Goal: Information Seeking & Learning: Learn about a topic

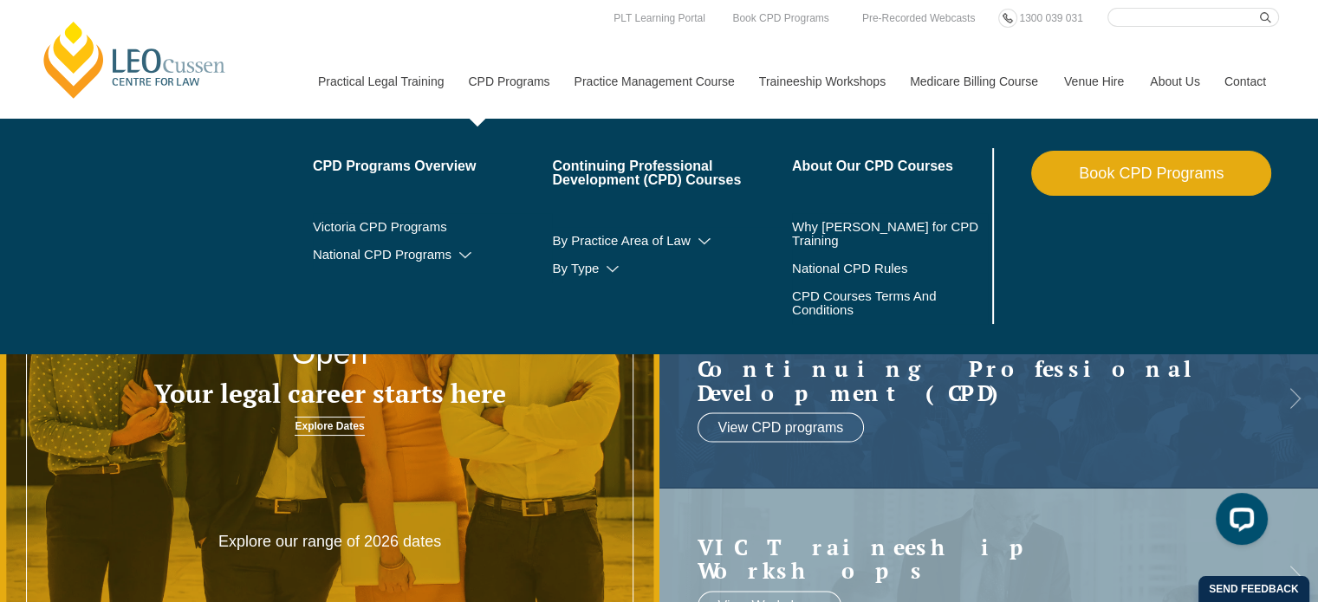
click at [530, 83] on link "CPD Programs" at bounding box center [508, 81] width 106 height 75
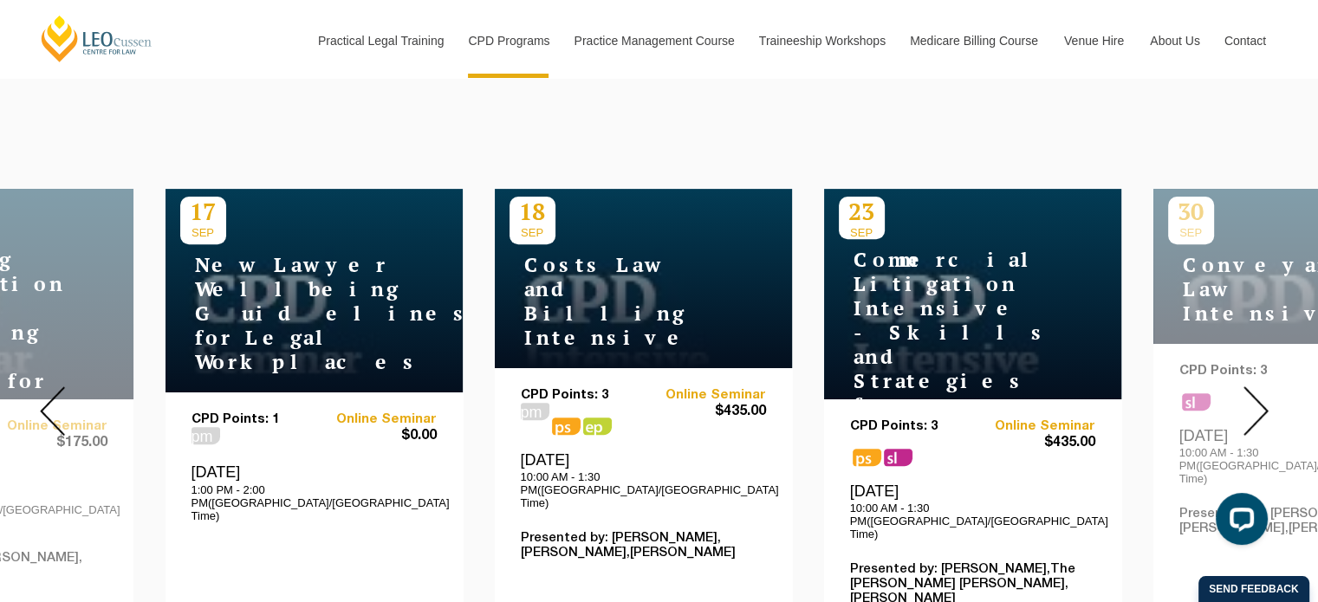
scroll to position [606, 0]
click at [54, 403] on img at bounding box center [52, 410] width 25 height 49
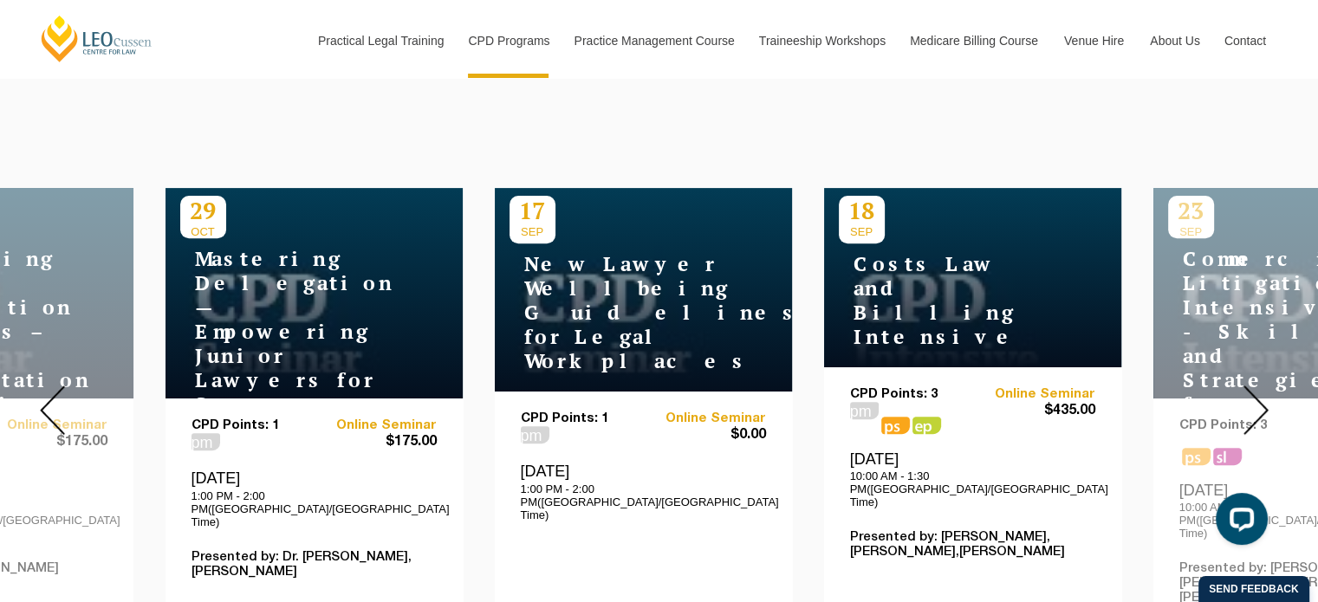
click at [54, 403] on img at bounding box center [52, 410] width 25 height 49
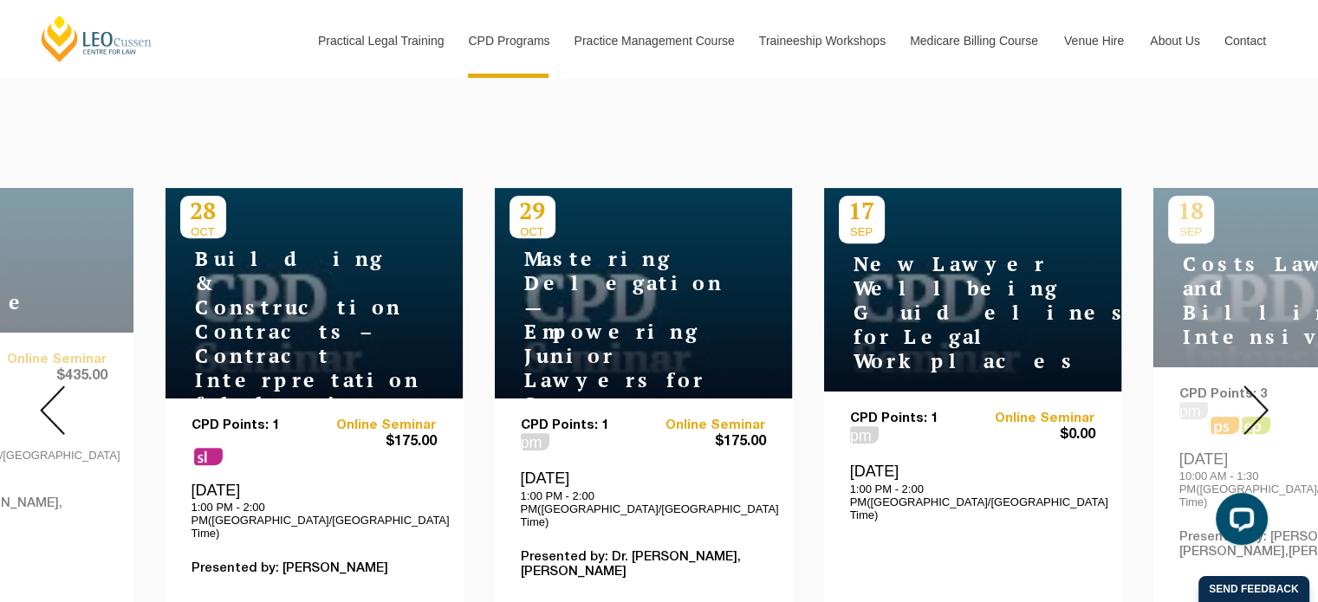
click at [54, 403] on img at bounding box center [52, 410] width 25 height 49
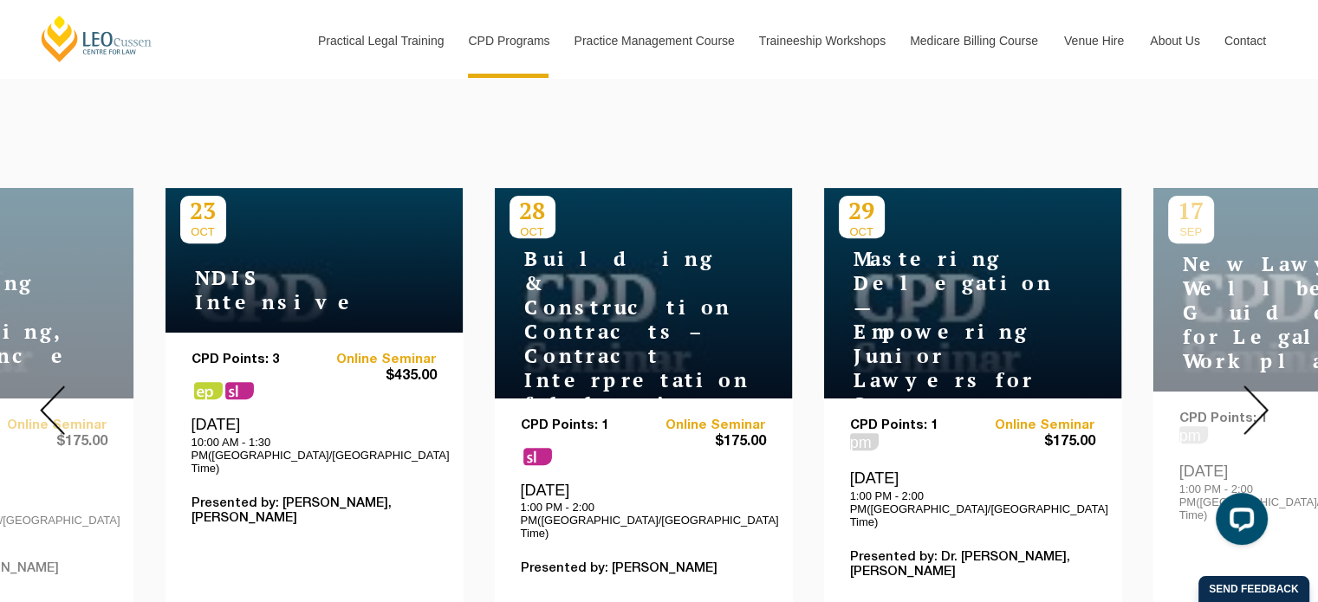
click at [54, 403] on img at bounding box center [52, 410] width 25 height 49
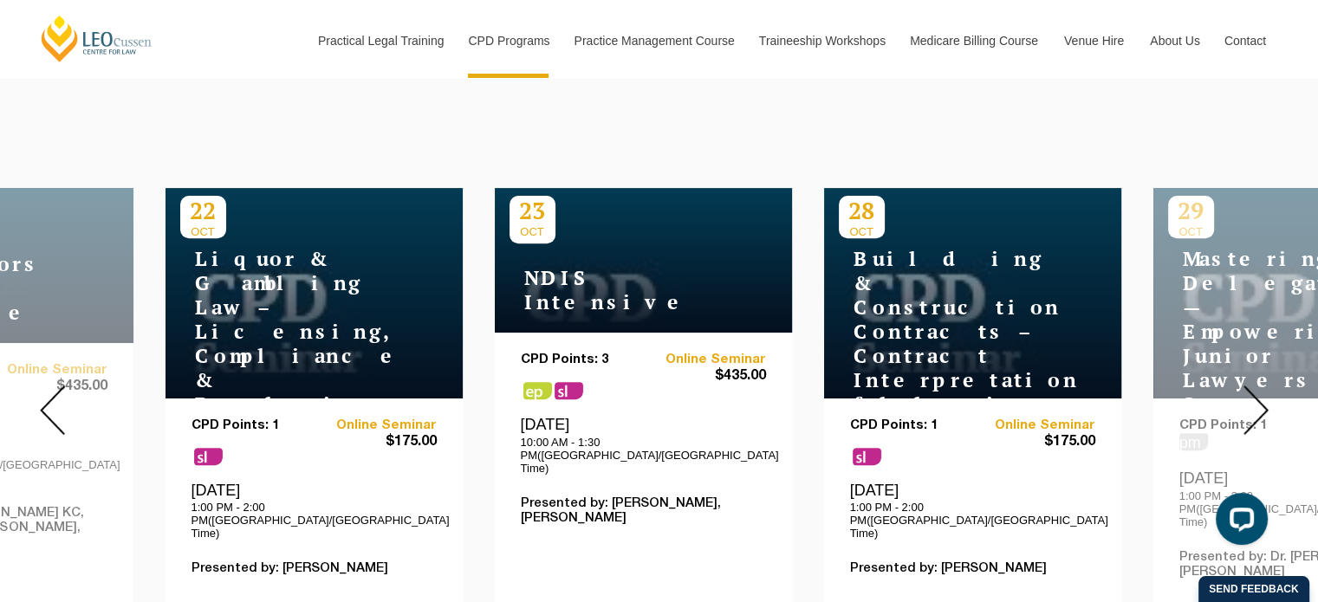
click at [54, 403] on img at bounding box center [52, 410] width 25 height 49
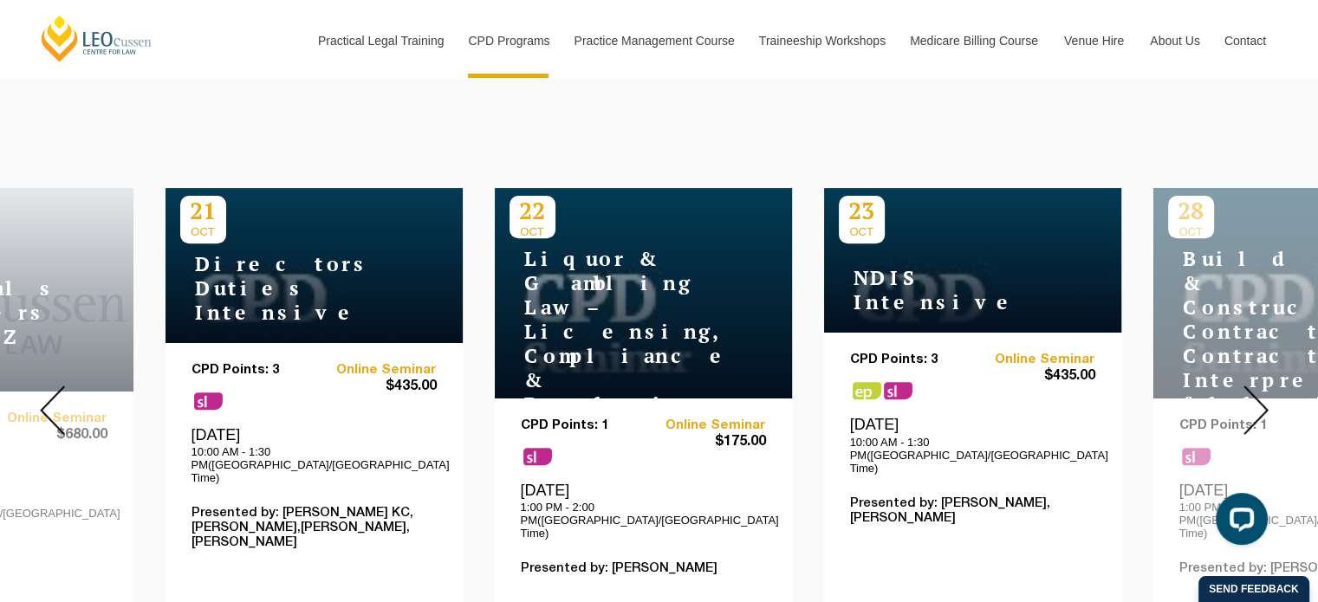
click at [54, 403] on img at bounding box center [52, 410] width 25 height 49
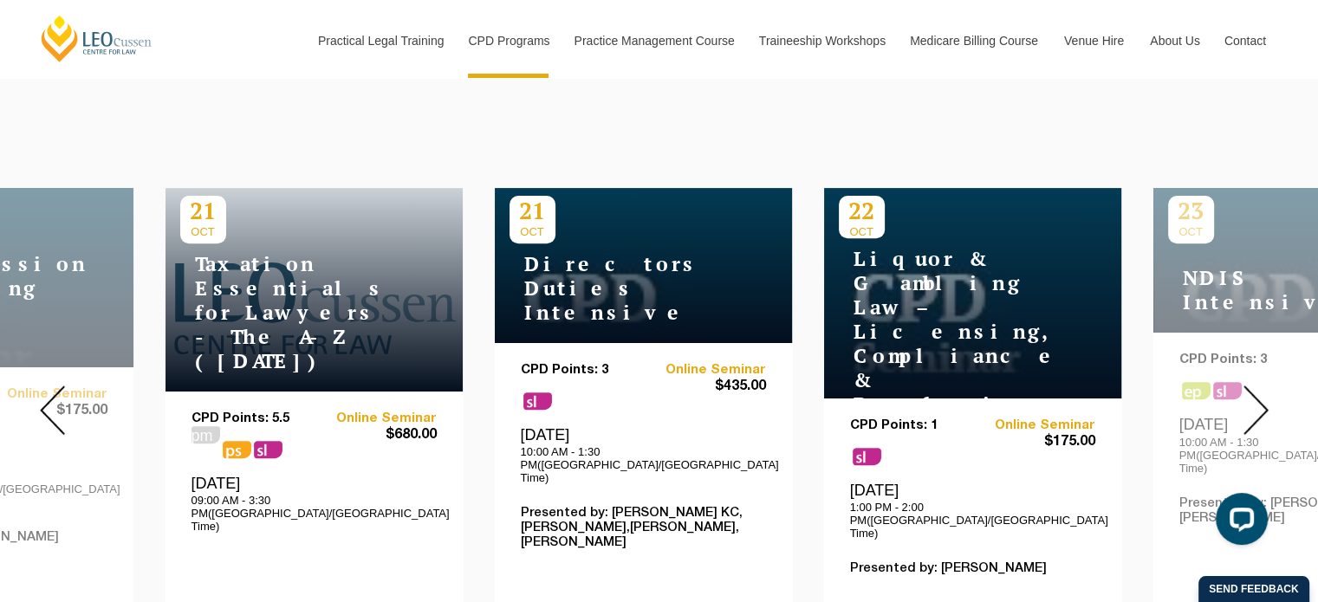
click at [54, 403] on img at bounding box center [52, 410] width 25 height 49
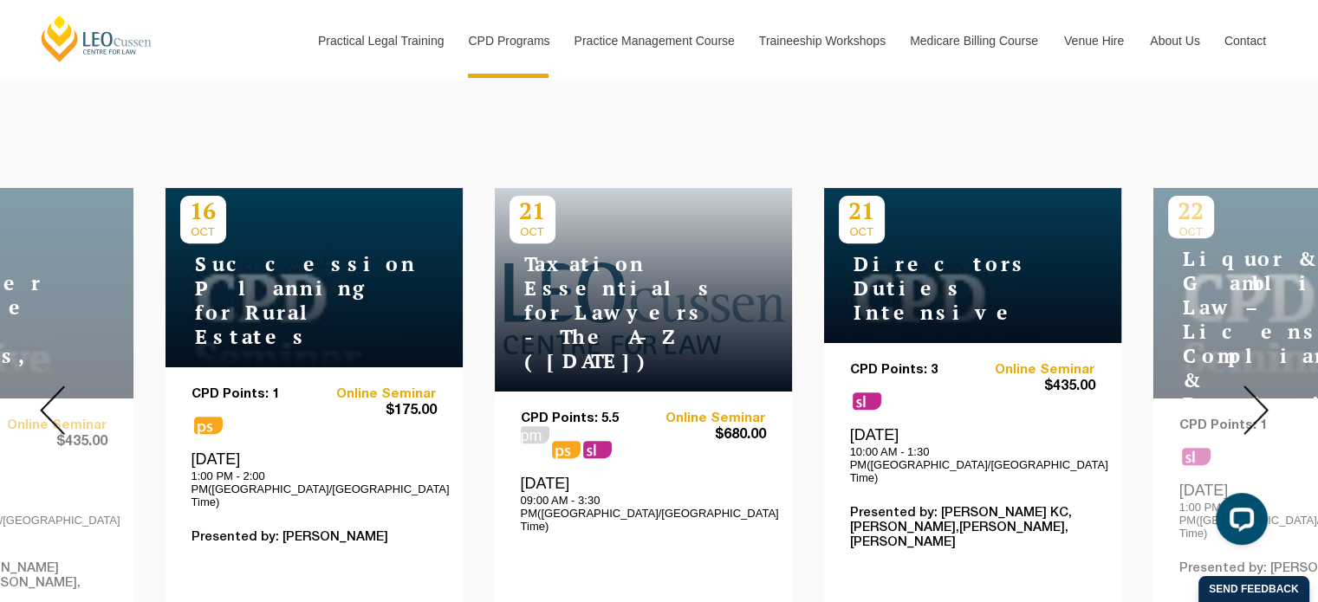
click at [54, 403] on img at bounding box center [52, 410] width 25 height 49
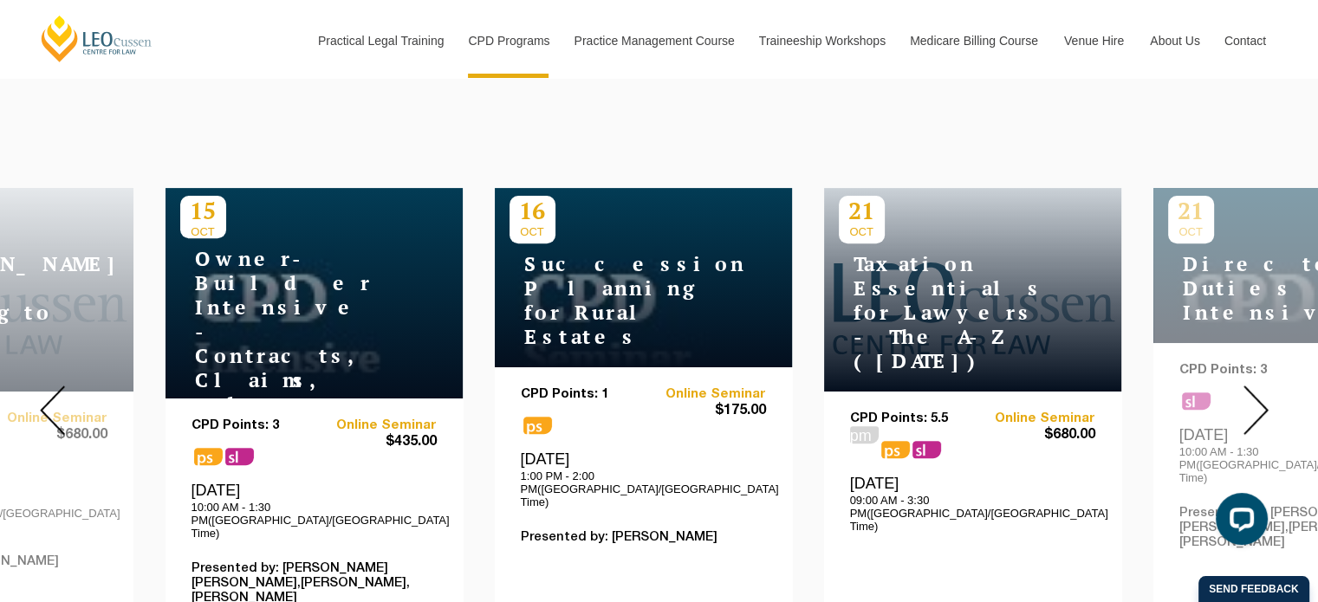
click at [54, 403] on img at bounding box center [52, 410] width 25 height 49
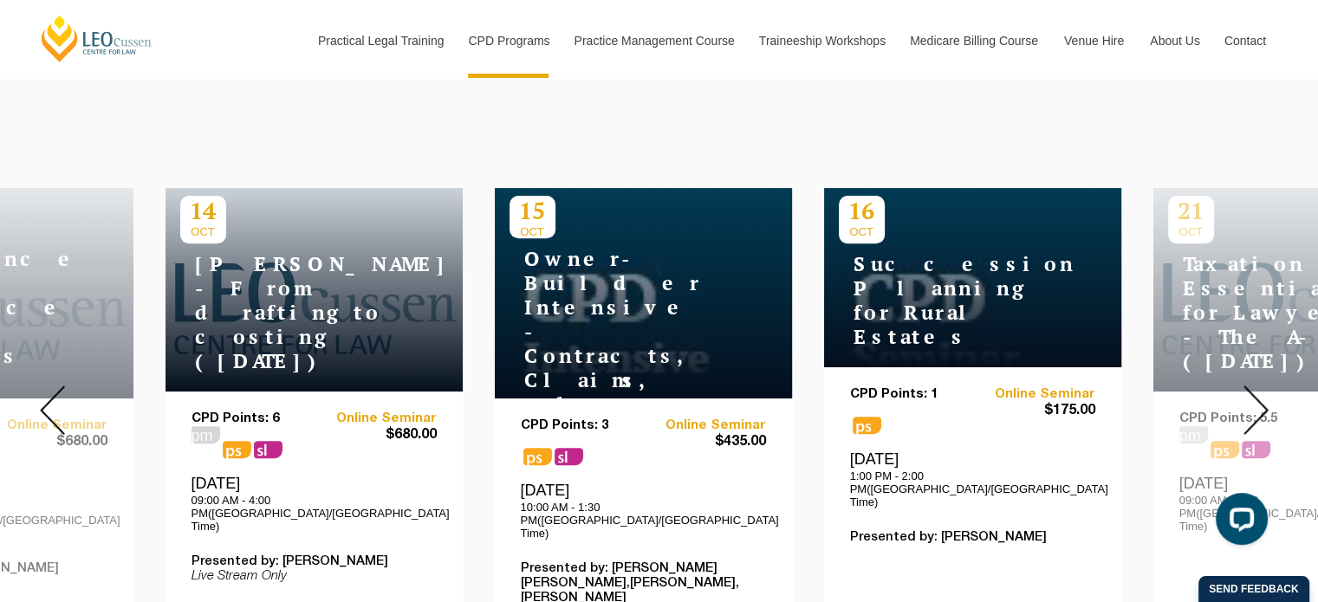
click at [54, 403] on img at bounding box center [52, 410] width 25 height 49
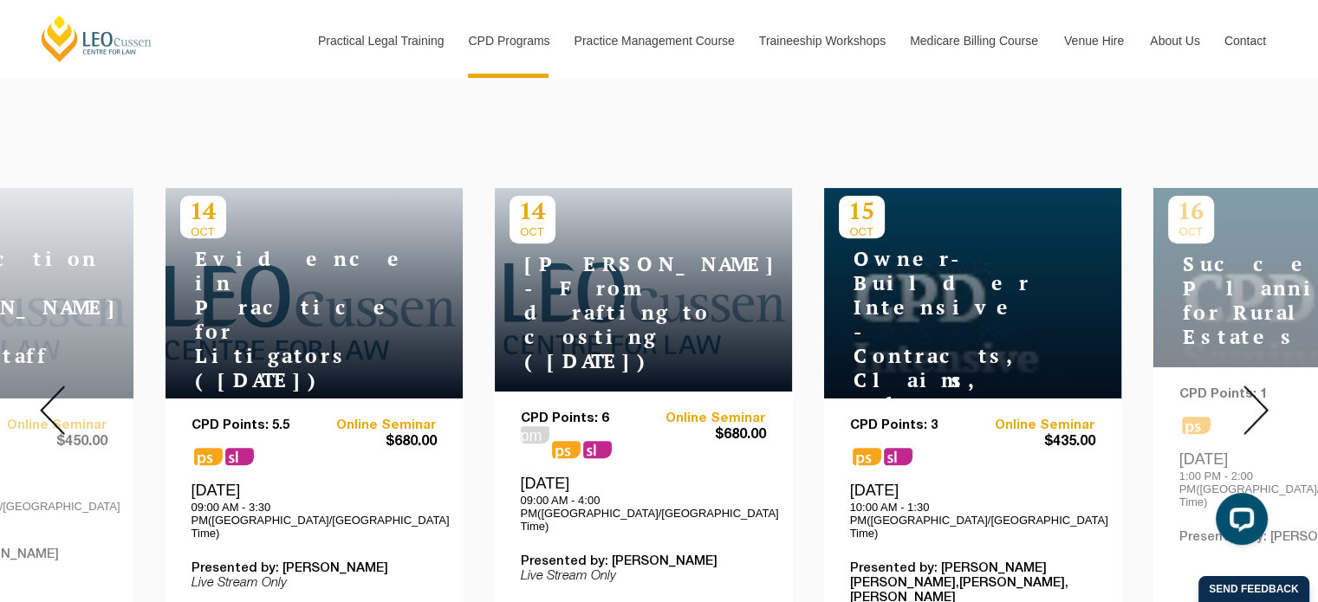
click at [54, 403] on img at bounding box center [52, 410] width 25 height 49
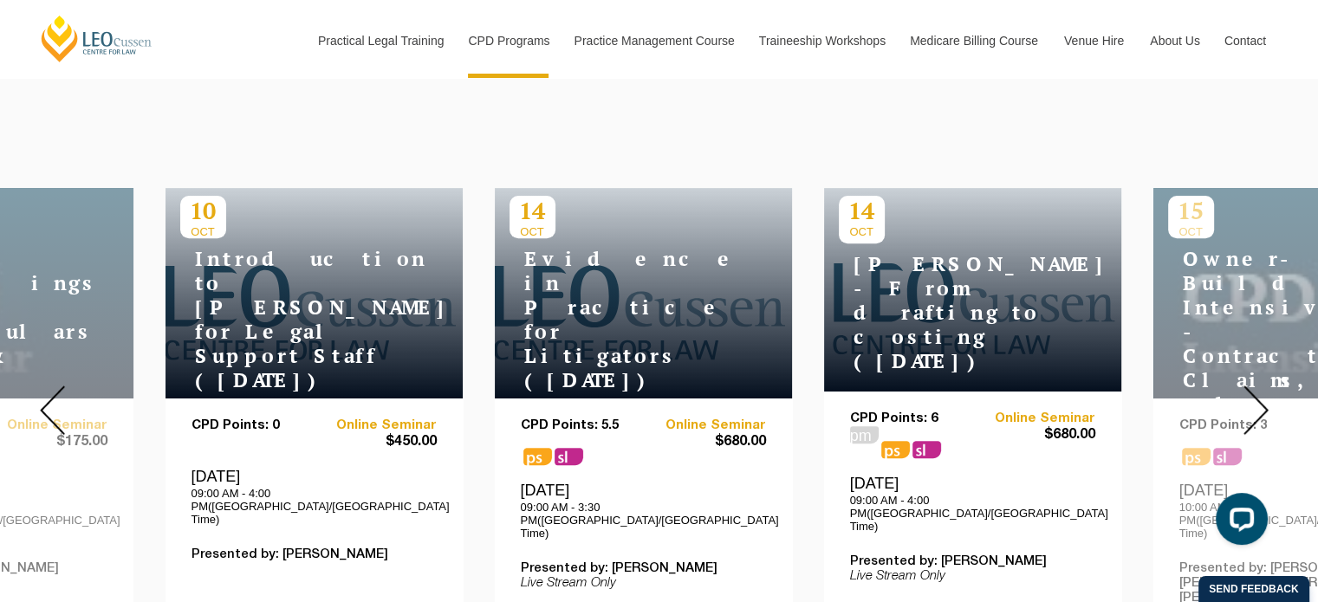
click at [54, 403] on img at bounding box center [52, 410] width 25 height 49
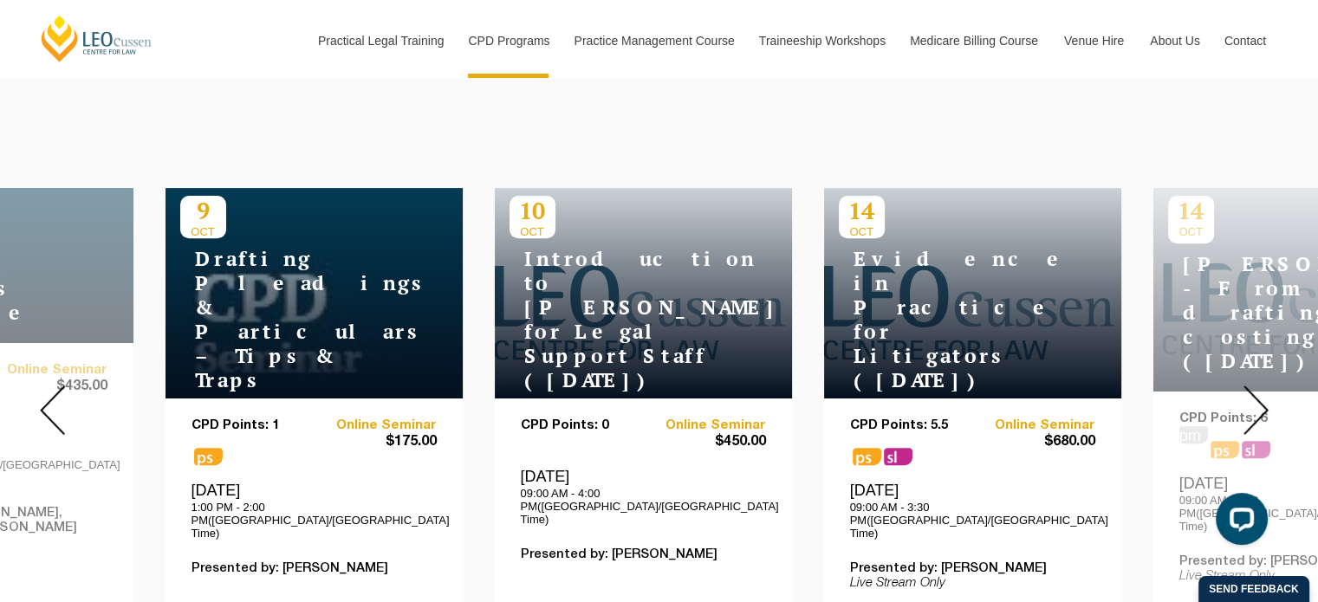
click at [54, 403] on img at bounding box center [52, 410] width 25 height 49
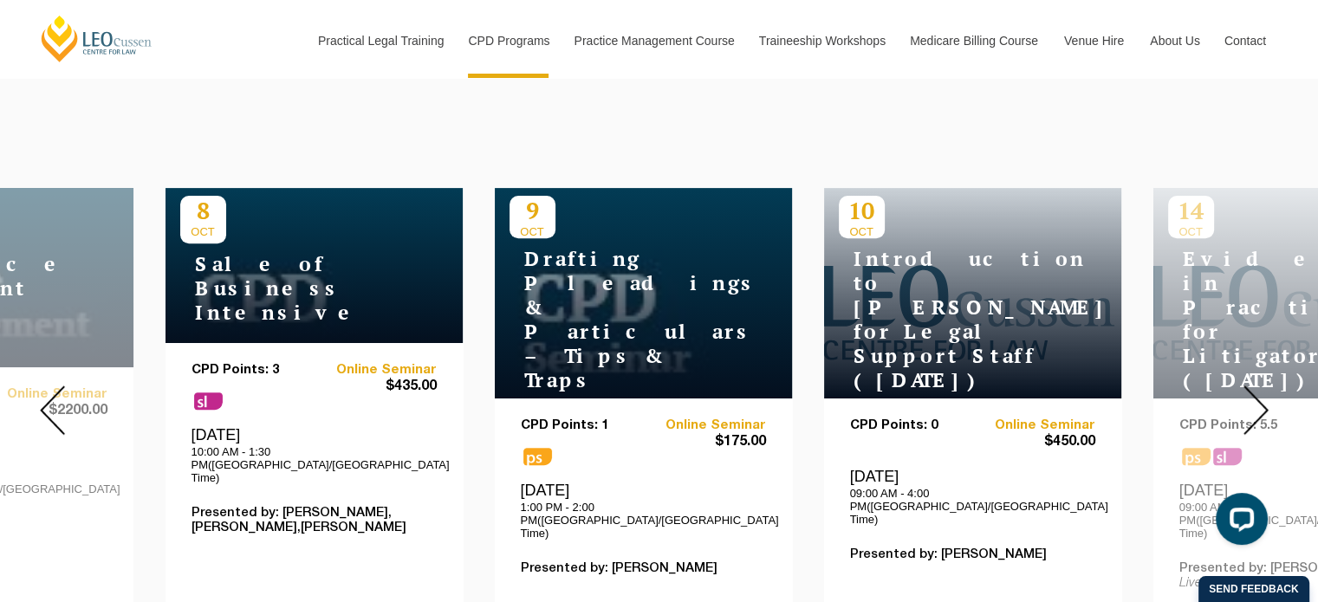
click at [54, 403] on img at bounding box center [52, 410] width 25 height 49
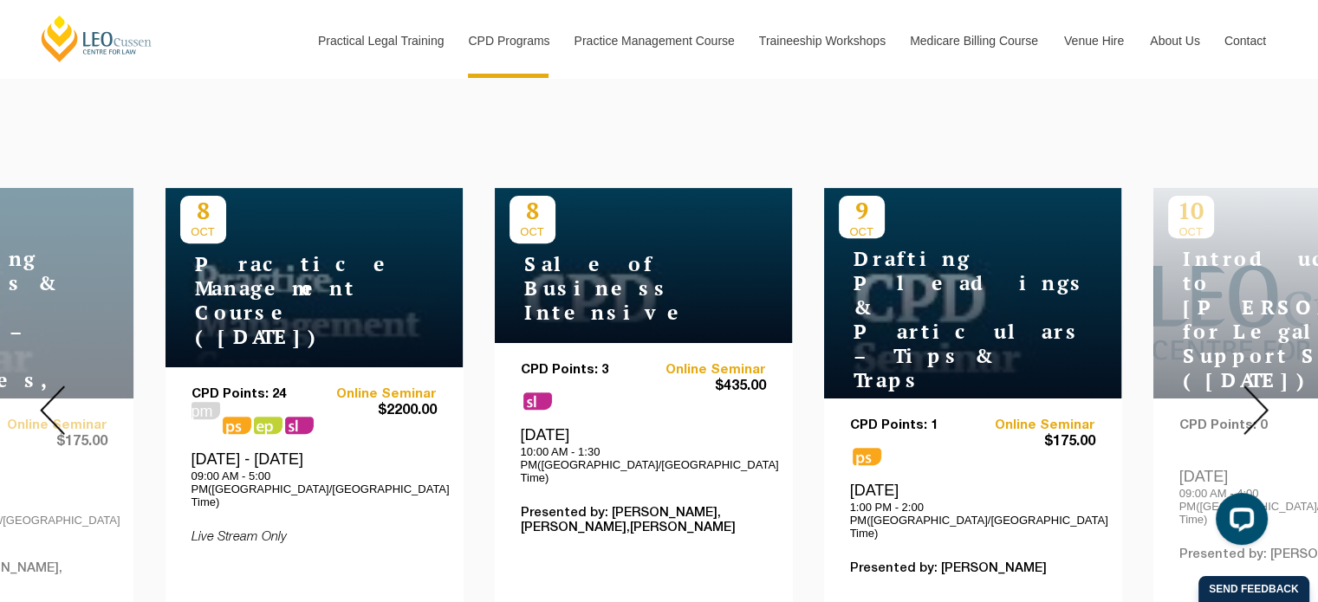
click at [54, 403] on img at bounding box center [52, 410] width 25 height 49
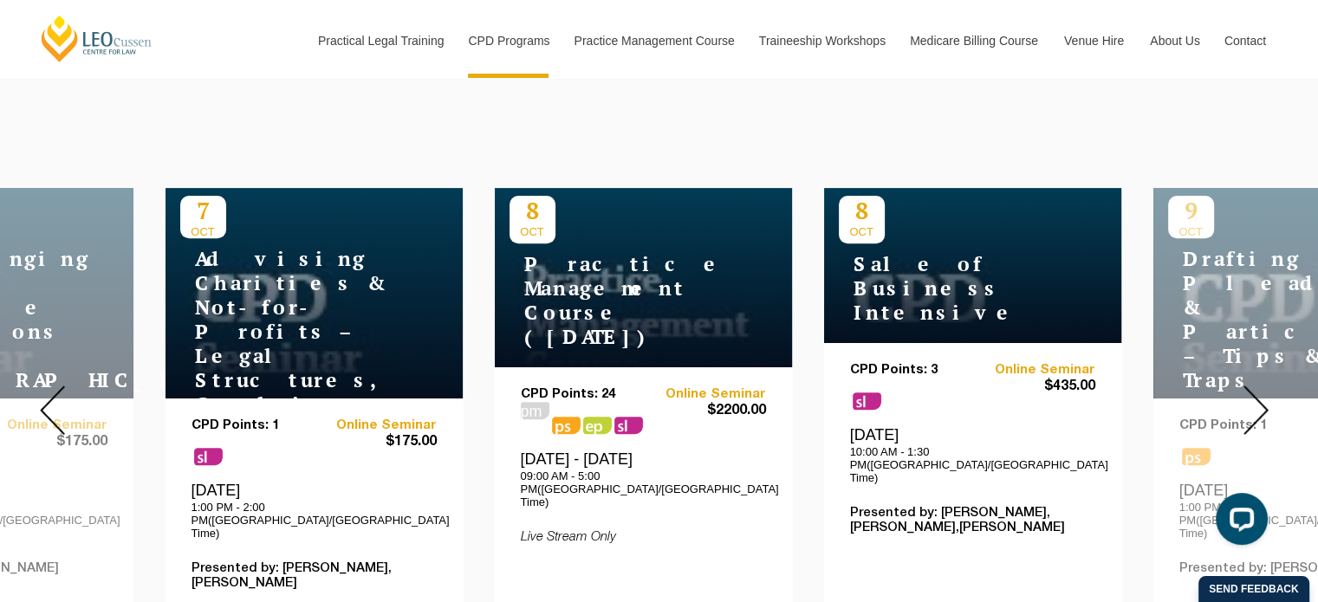
click at [49, 392] on img at bounding box center [52, 410] width 25 height 49
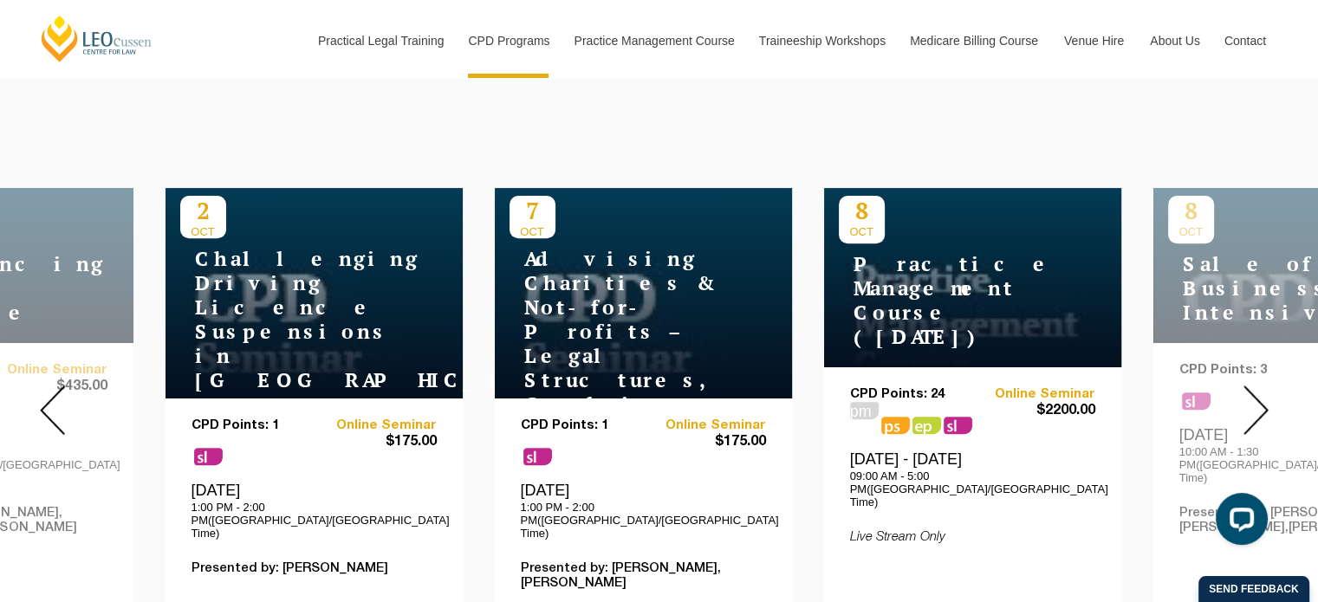
click at [49, 392] on img at bounding box center [52, 410] width 25 height 49
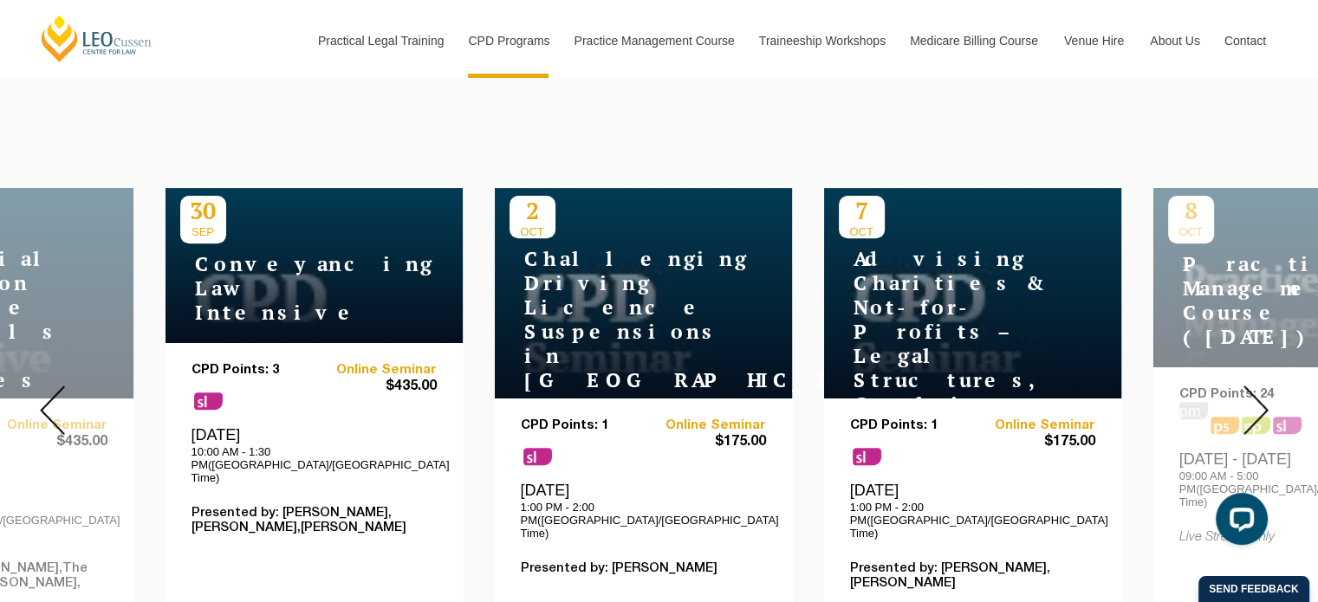
click at [49, 392] on img at bounding box center [52, 410] width 25 height 49
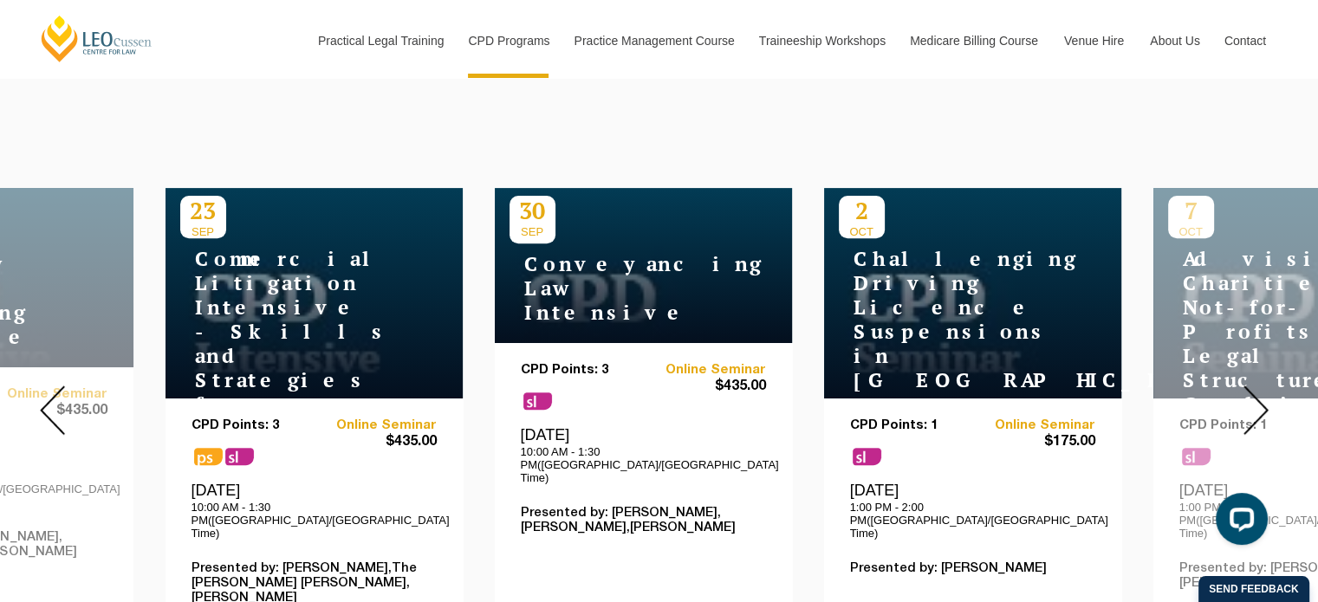
click at [49, 392] on img at bounding box center [52, 410] width 25 height 49
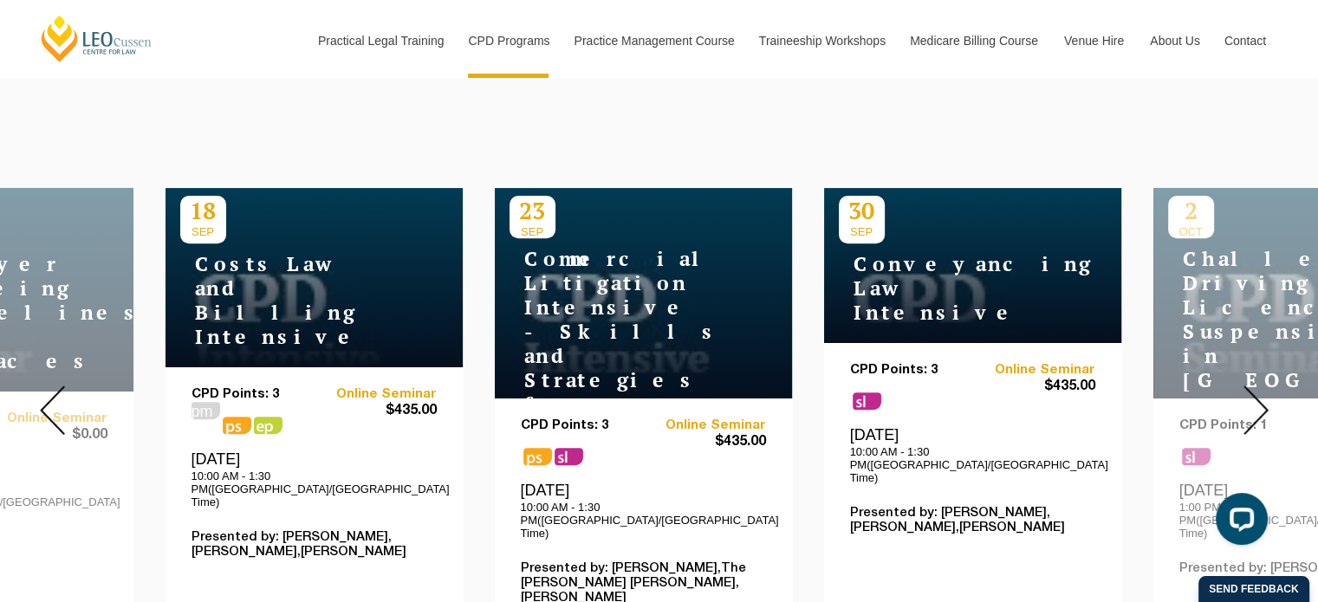
click at [49, 392] on img at bounding box center [52, 410] width 25 height 49
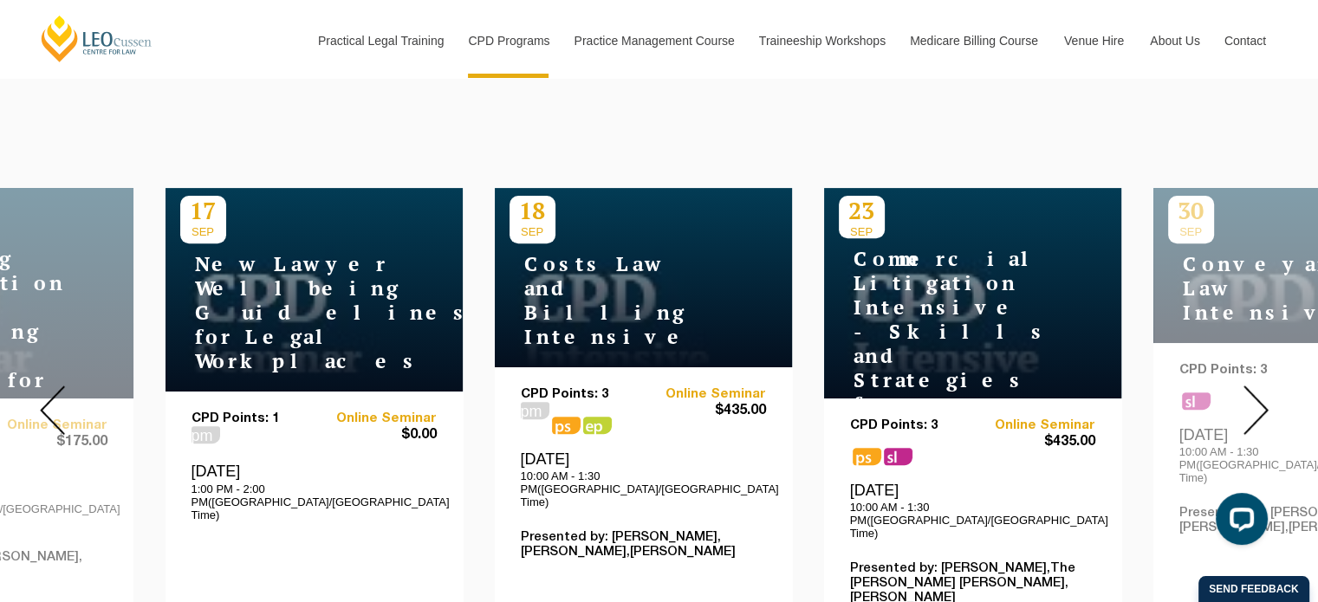
click at [49, 392] on img at bounding box center [52, 410] width 25 height 49
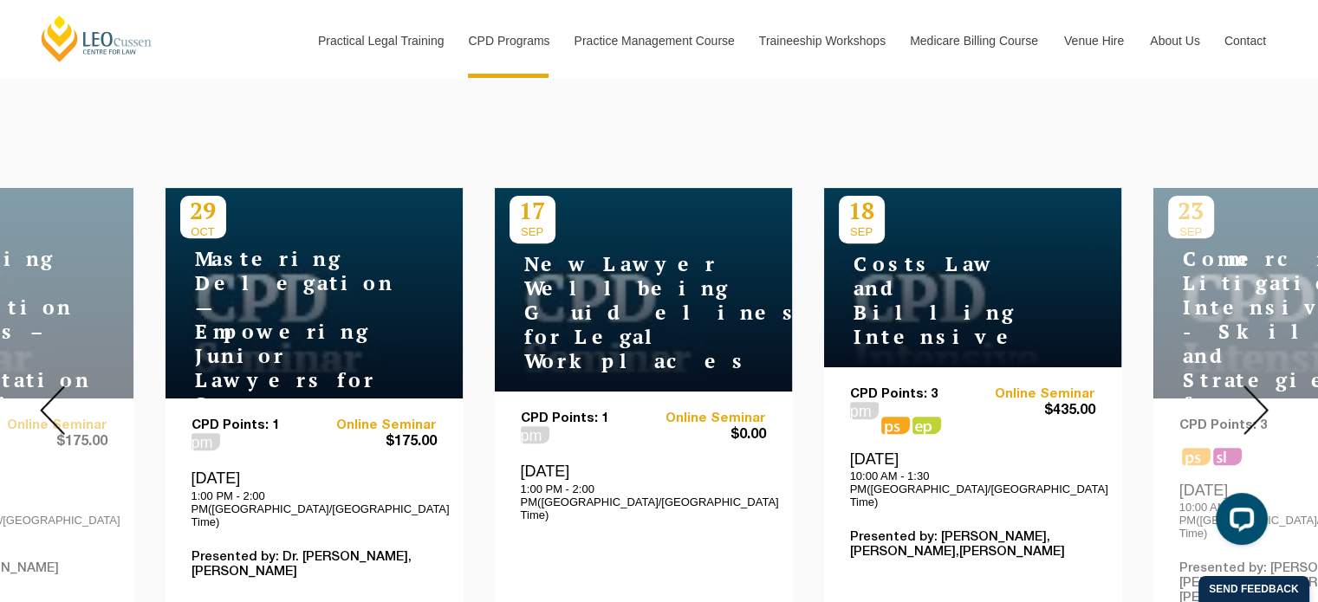
click at [49, 392] on img at bounding box center [52, 410] width 25 height 49
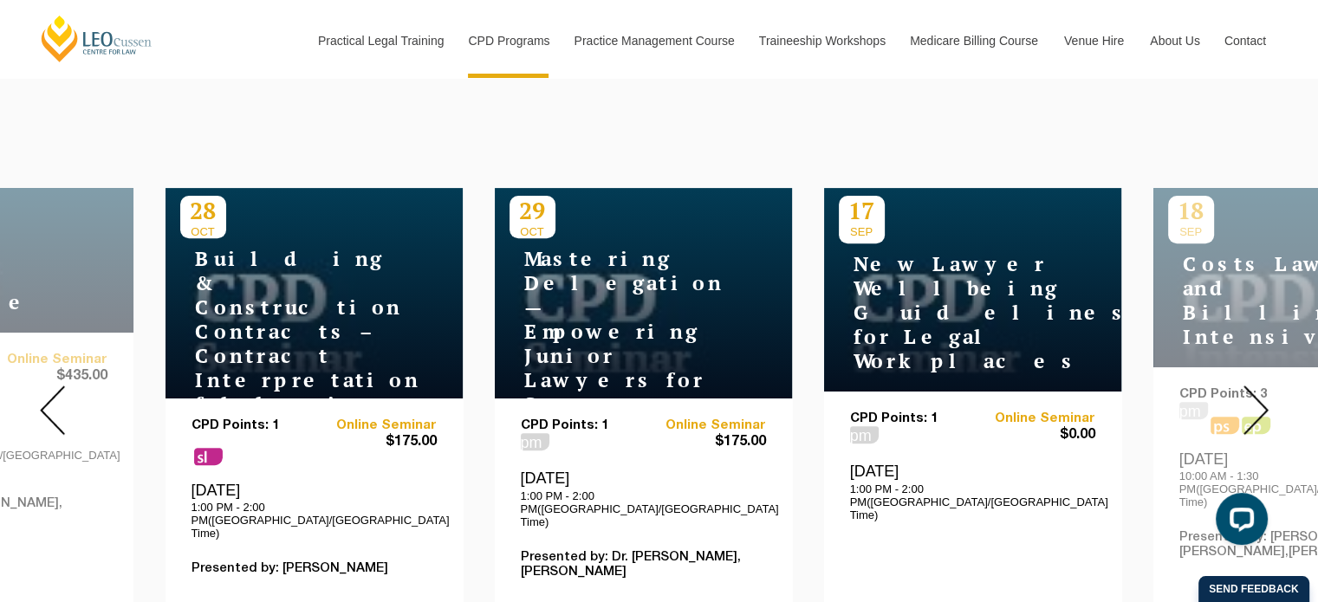
click at [1258, 397] on img at bounding box center [1255, 410] width 25 height 49
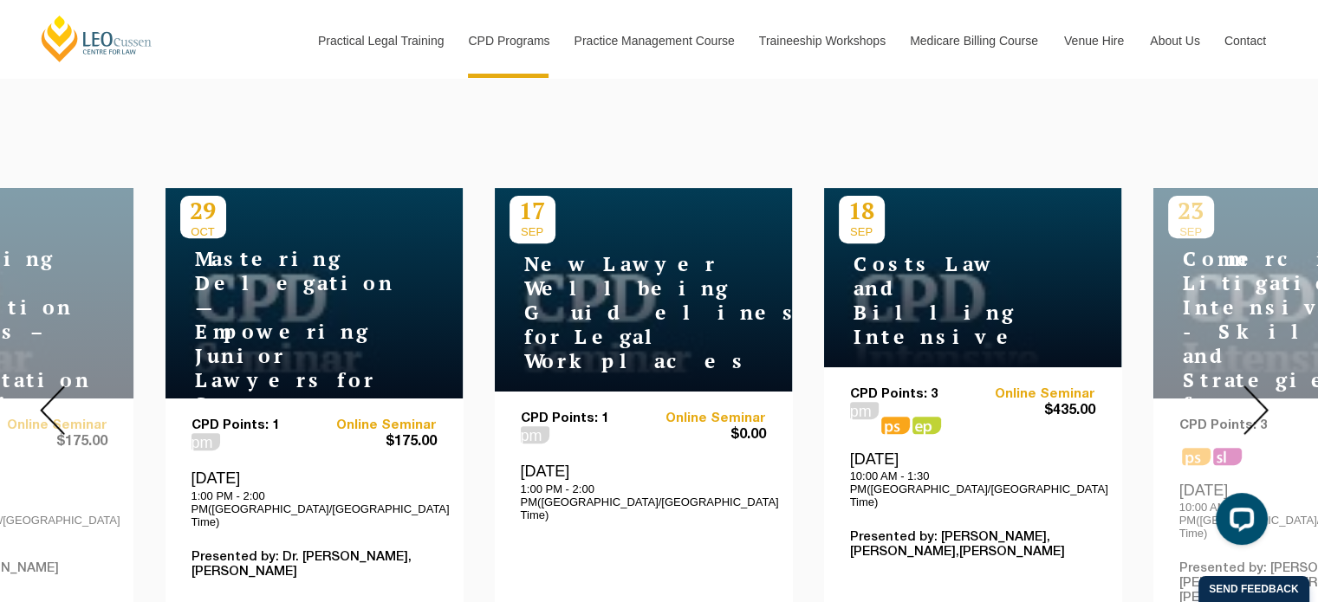
click at [1258, 397] on img at bounding box center [1255, 410] width 25 height 49
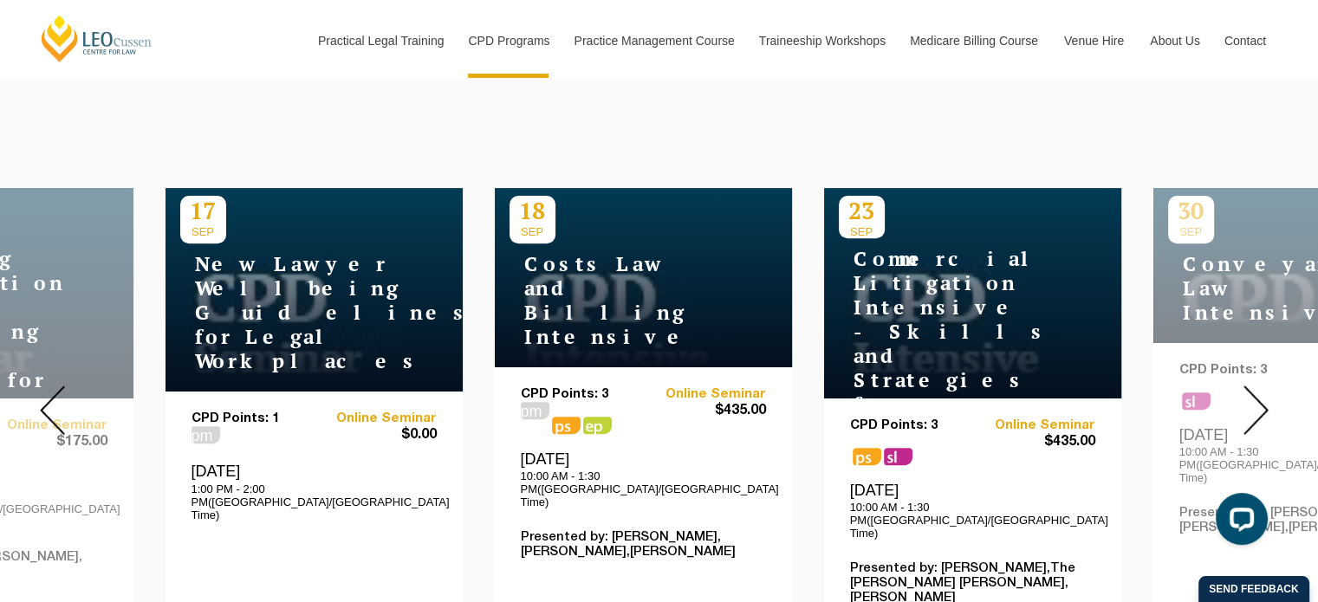
click at [1258, 397] on img at bounding box center [1255, 410] width 25 height 49
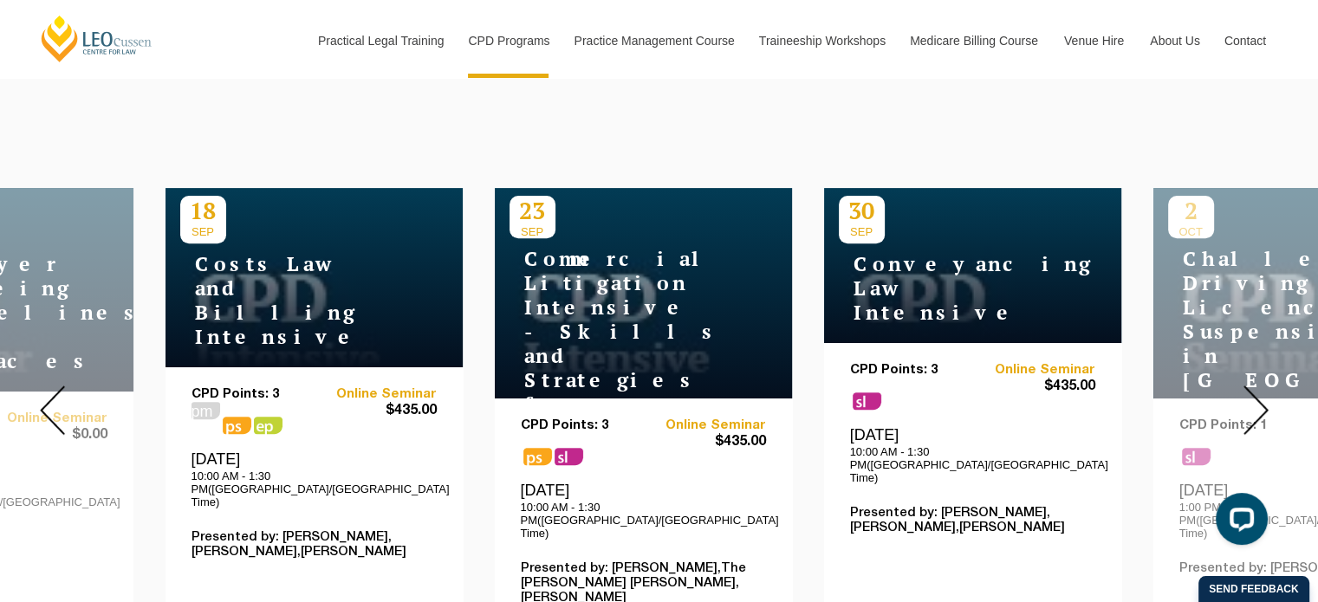
click at [1258, 397] on img at bounding box center [1255, 410] width 25 height 49
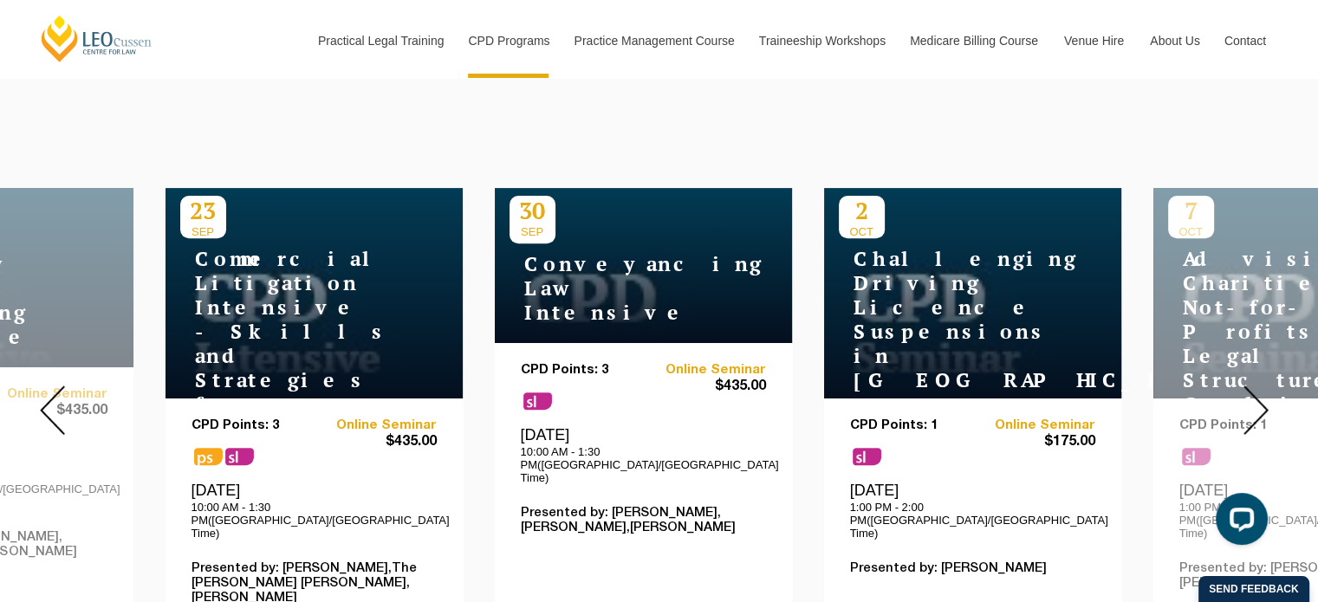
click at [1258, 397] on img at bounding box center [1255, 410] width 25 height 49
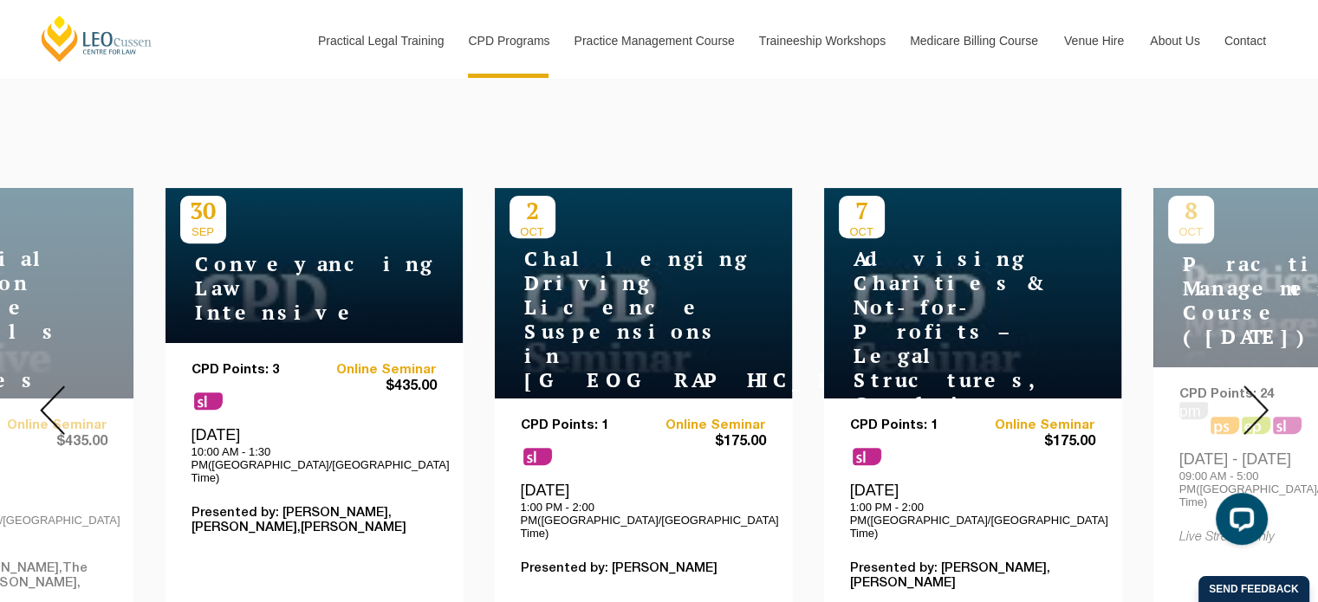
click at [1258, 397] on img at bounding box center [1255, 410] width 25 height 49
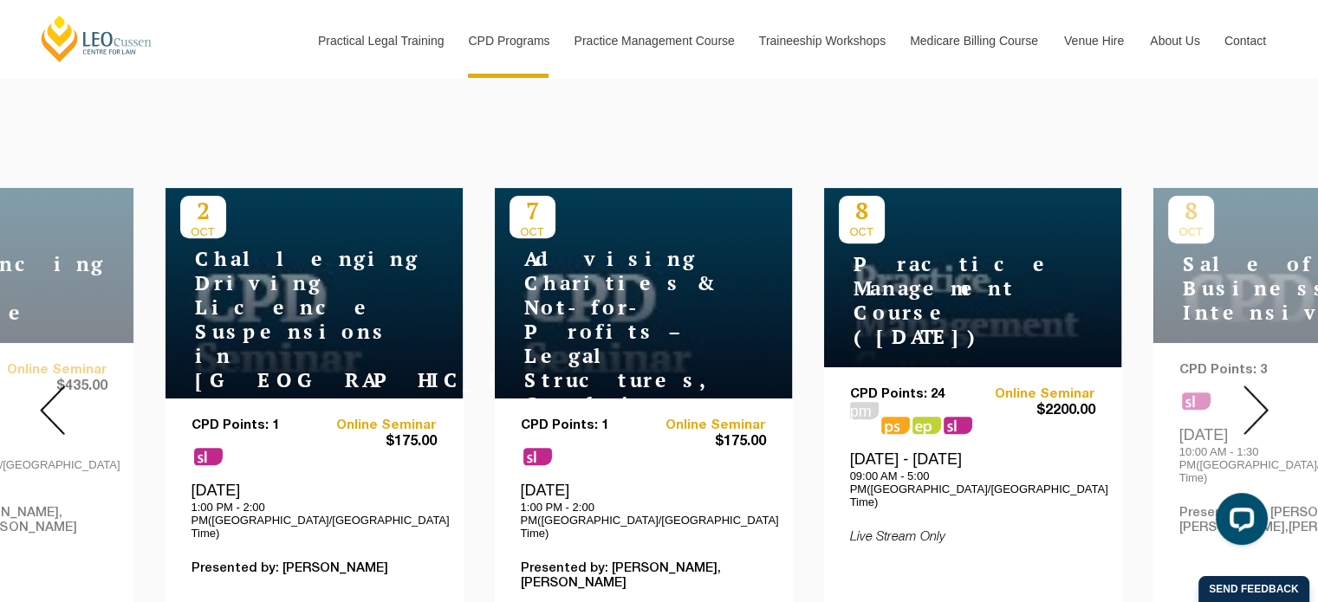
click at [282, 321] on h4 "Challenging Driving Licence Suspensions in Victoria" at bounding box center [288, 320] width 217 height 146
click at [199, 436] on div "CPD Points: 1 sl Online Seminar $175.00 Thursday, 2 October 2025 1:00 PM - 2:00…" at bounding box center [313, 526] width 245 height 217
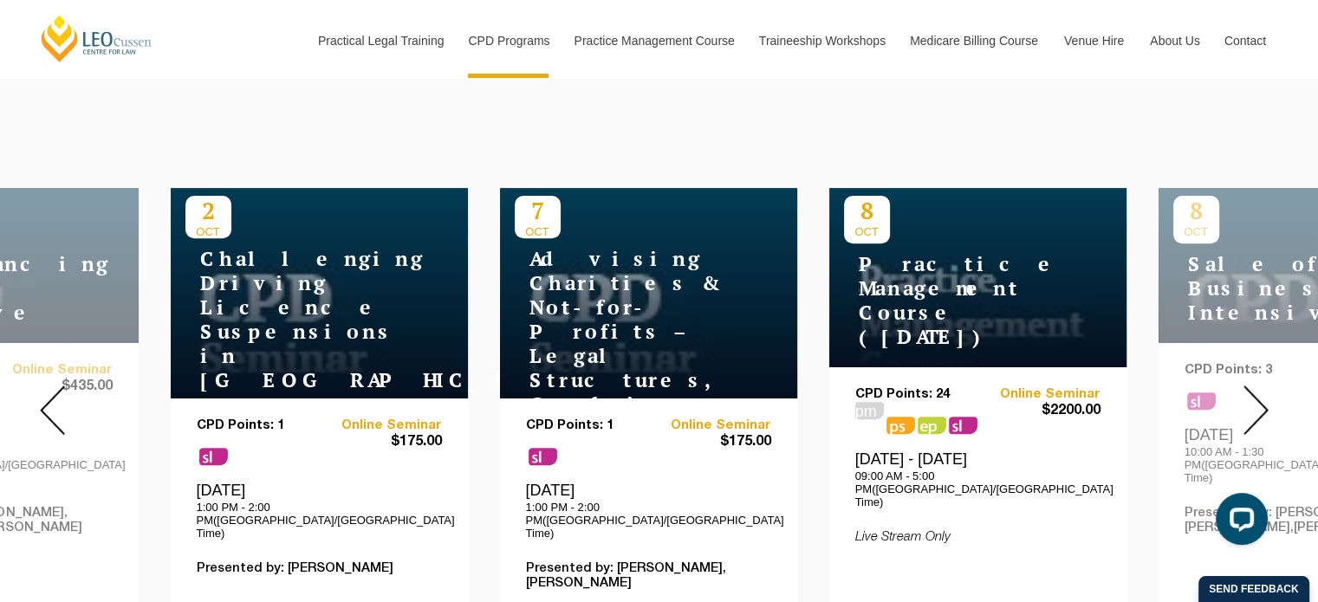
drag, startPoint x: 199, startPoint y: 436, endPoint x: 423, endPoint y: -105, distance: 585.0
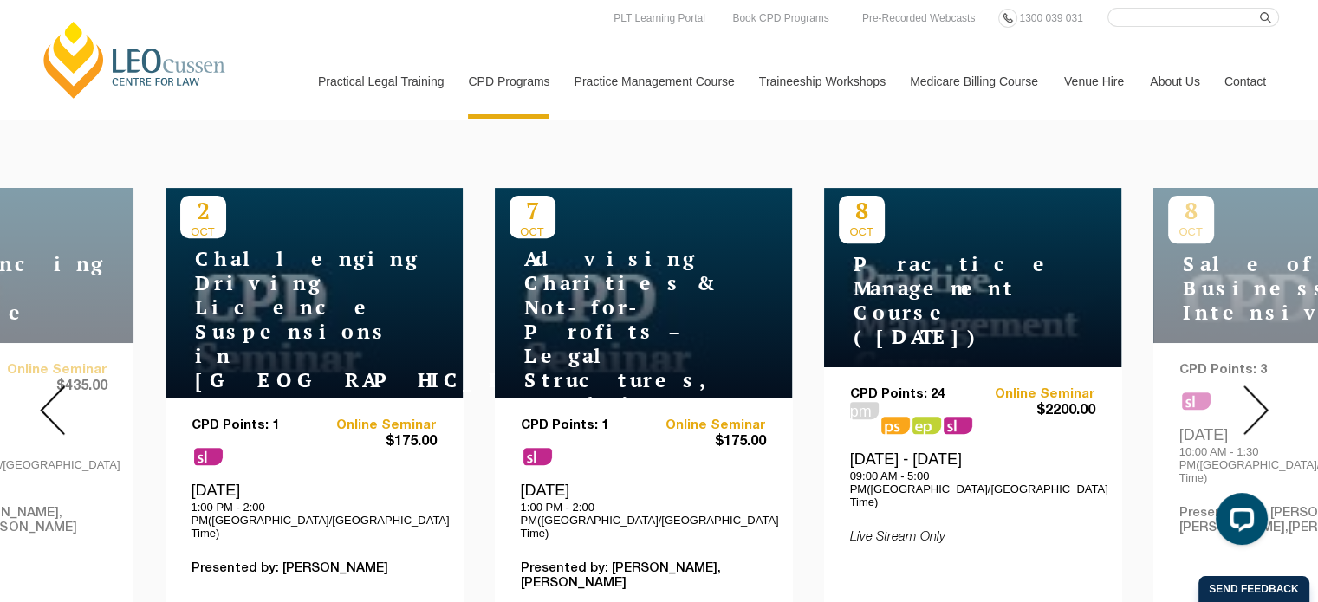
click at [1253, 398] on img at bounding box center [1255, 410] width 25 height 49
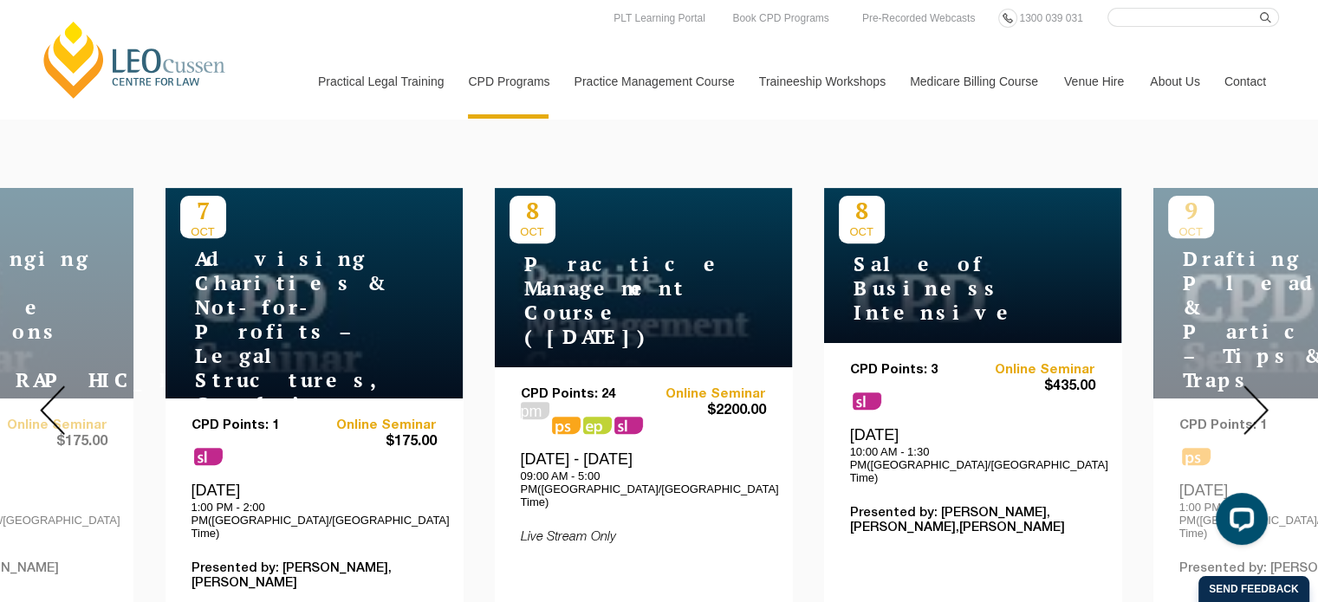
click at [1248, 394] on img at bounding box center [1255, 410] width 25 height 49
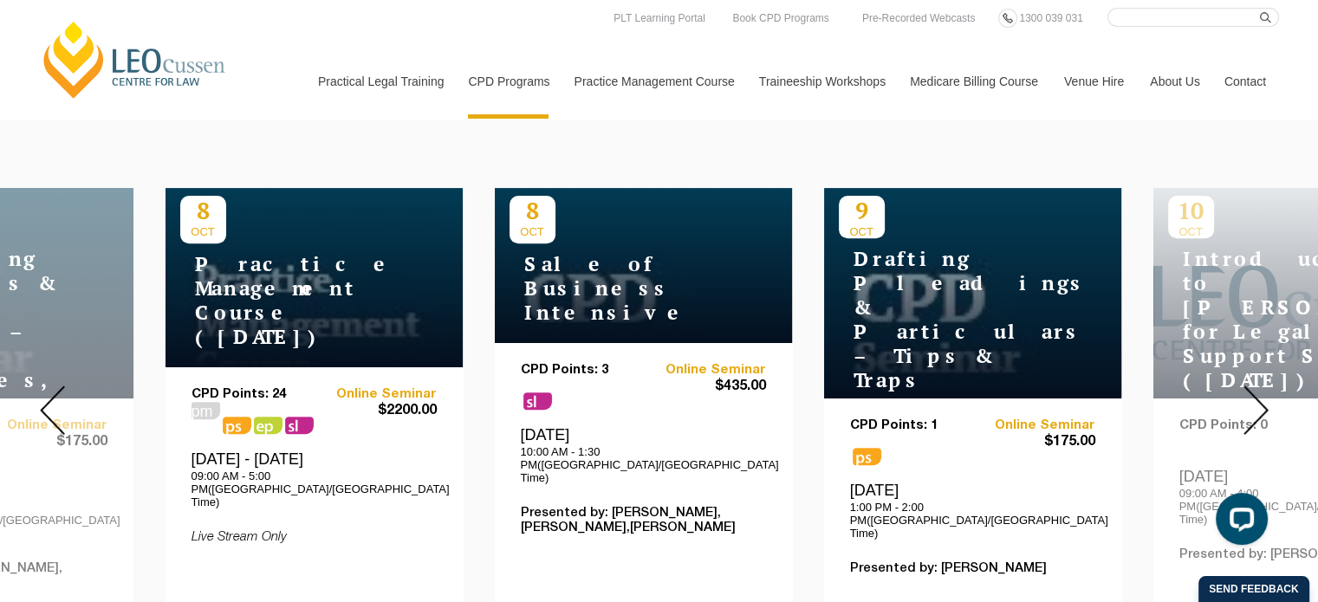
click at [1248, 394] on img at bounding box center [1255, 410] width 25 height 49
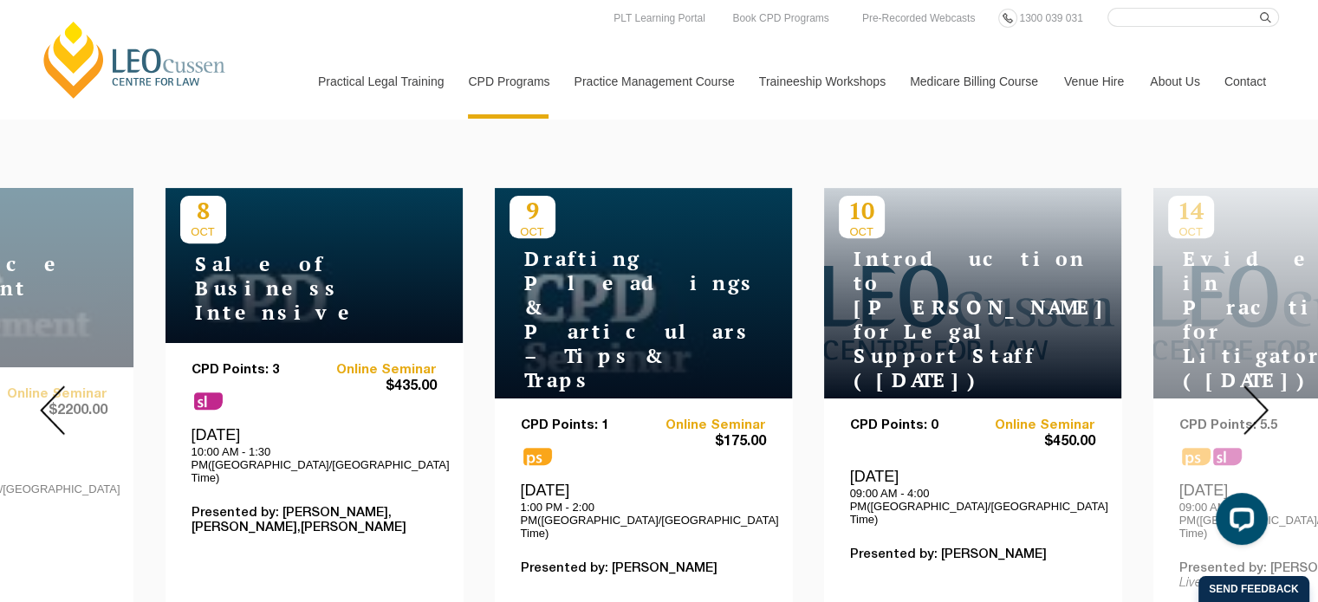
click at [1248, 394] on img at bounding box center [1255, 410] width 25 height 49
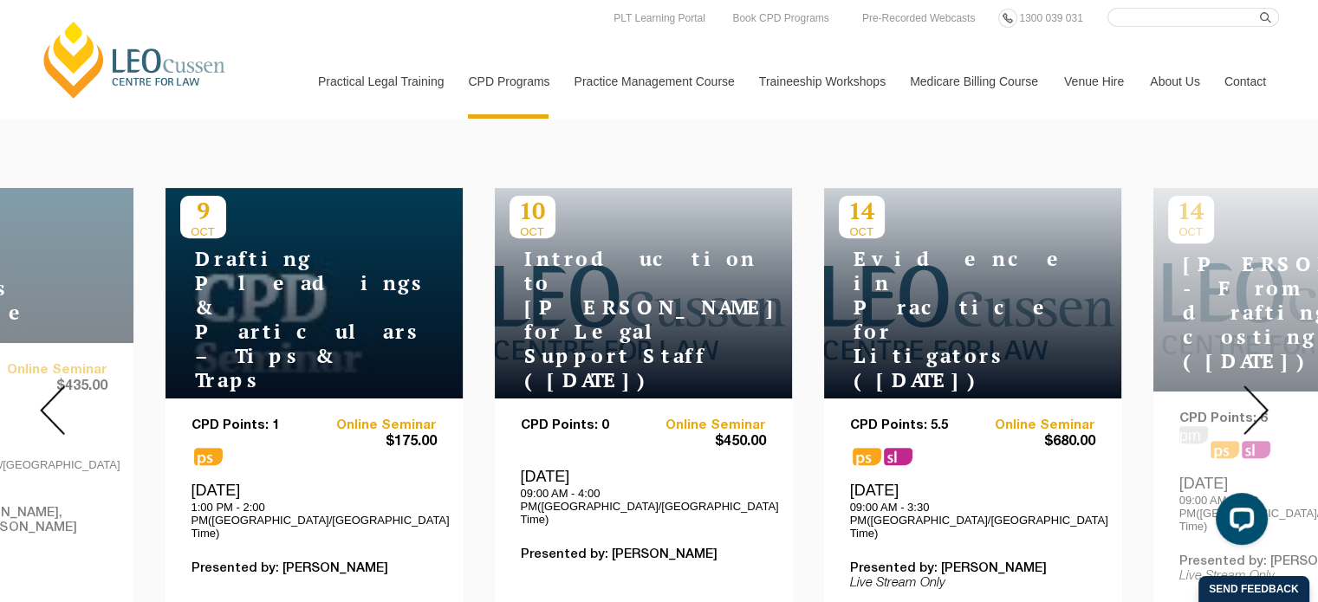
click at [1251, 397] on img at bounding box center [1255, 410] width 25 height 49
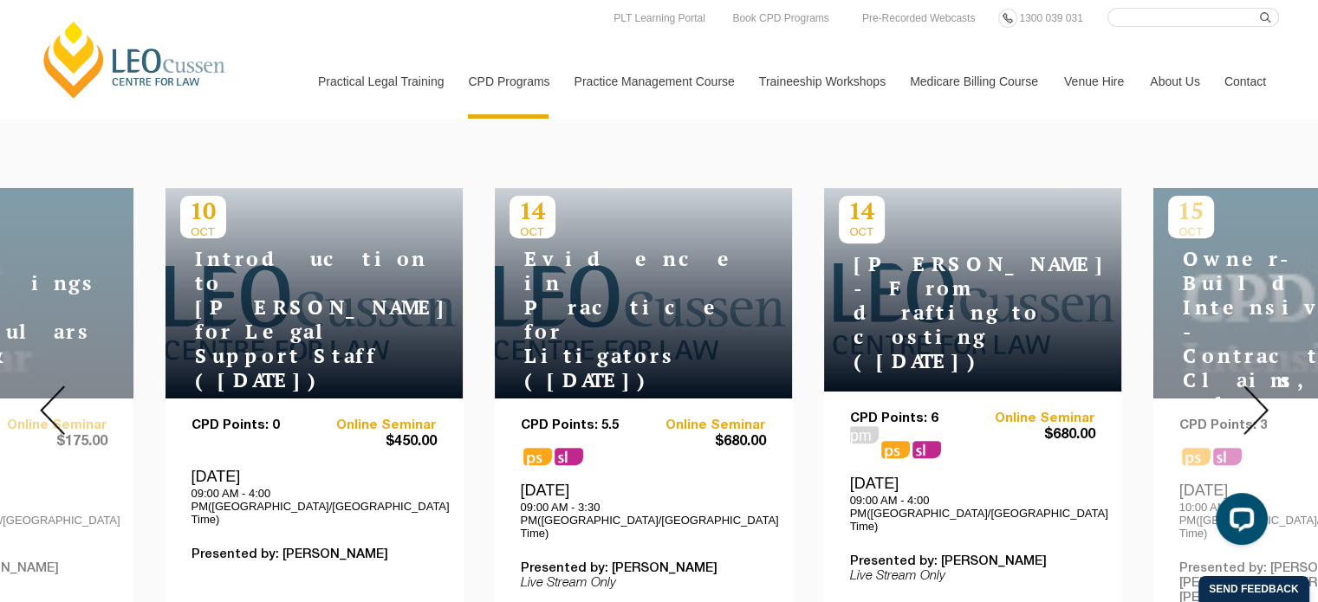
click at [1251, 397] on img at bounding box center [1255, 410] width 25 height 49
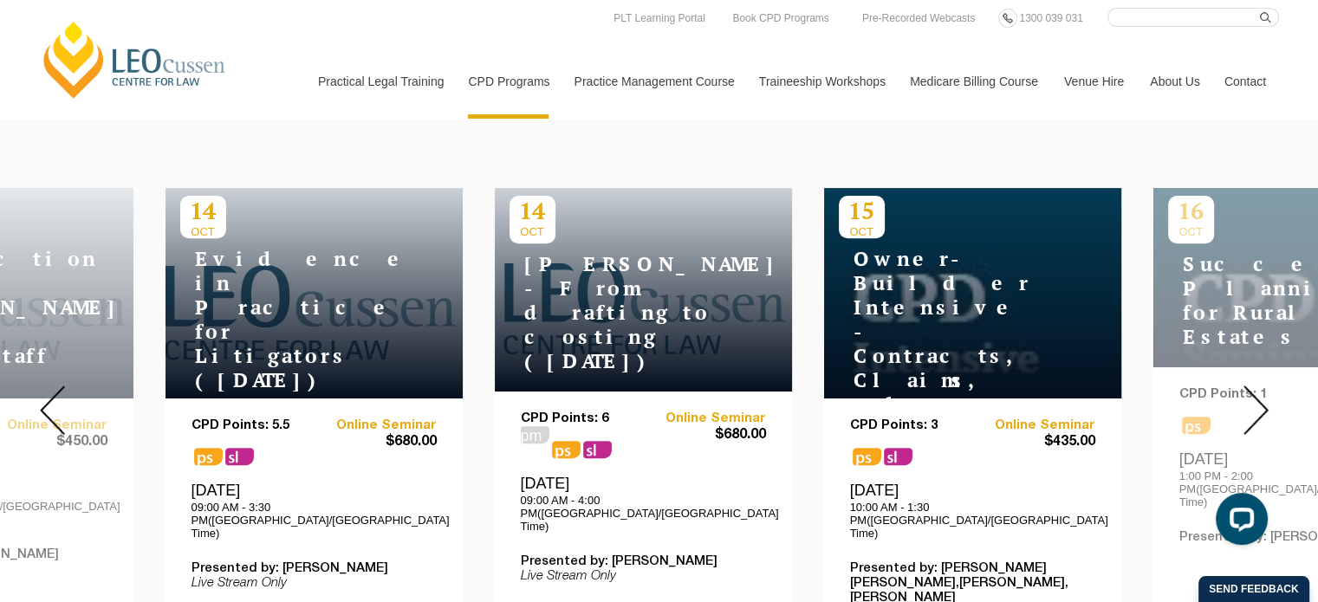
click at [1251, 397] on img at bounding box center [1255, 410] width 25 height 49
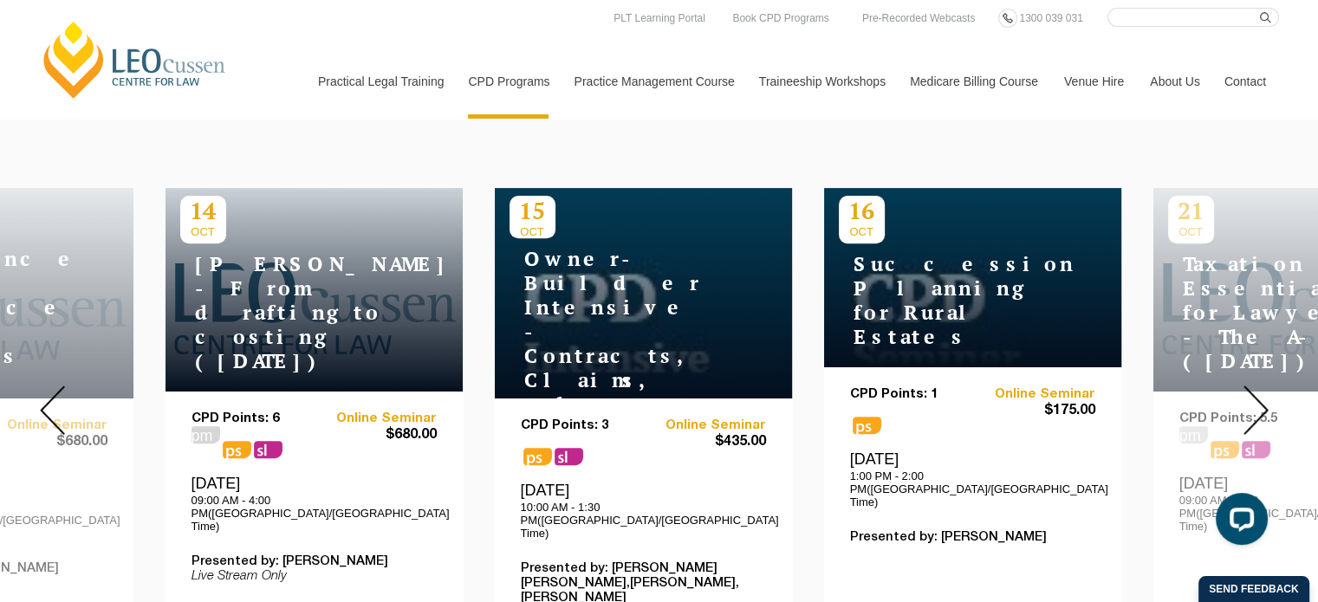
click at [1251, 397] on img at bounding box center [1255, 410] width 25 height 49
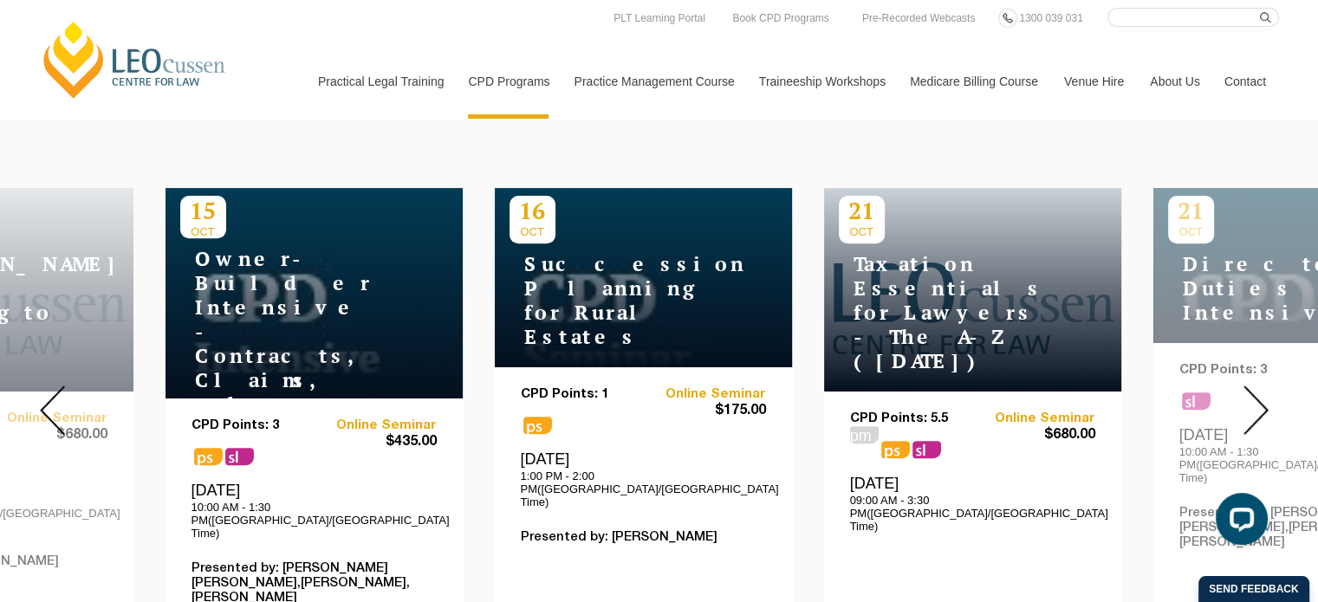
click at [1251, 397] on img at bounding box center [1255, 410] width 25 height 49
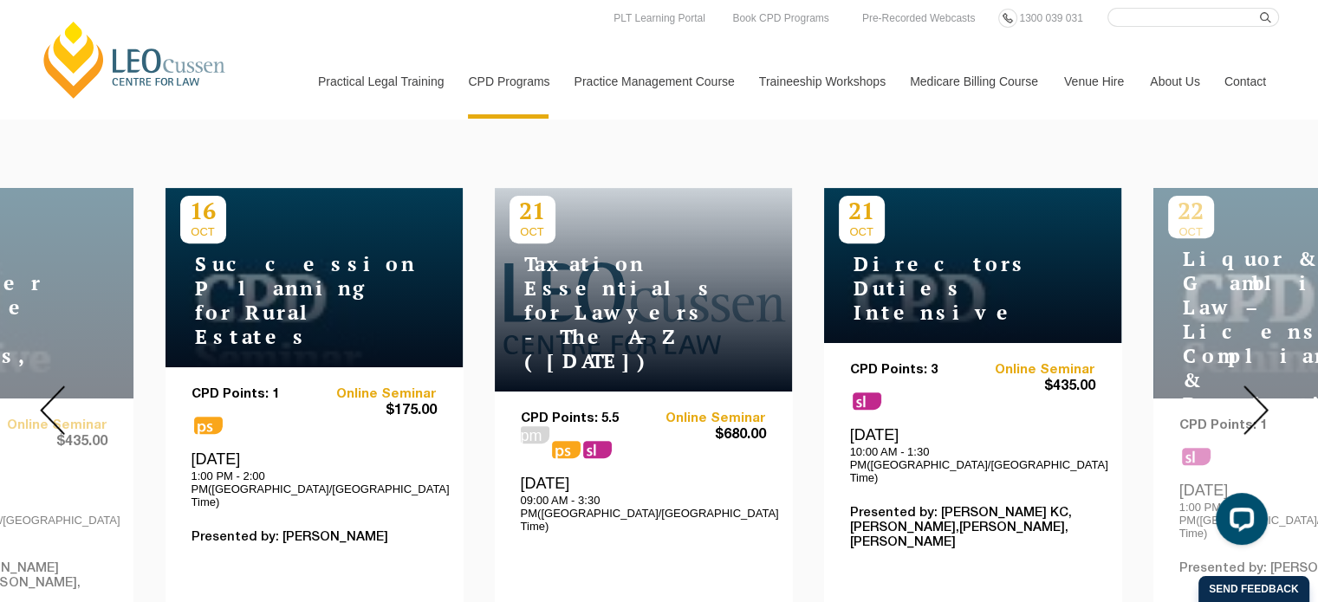
click at [1251, 397] on img at bounding box center [1255, 410] width 25 height 49
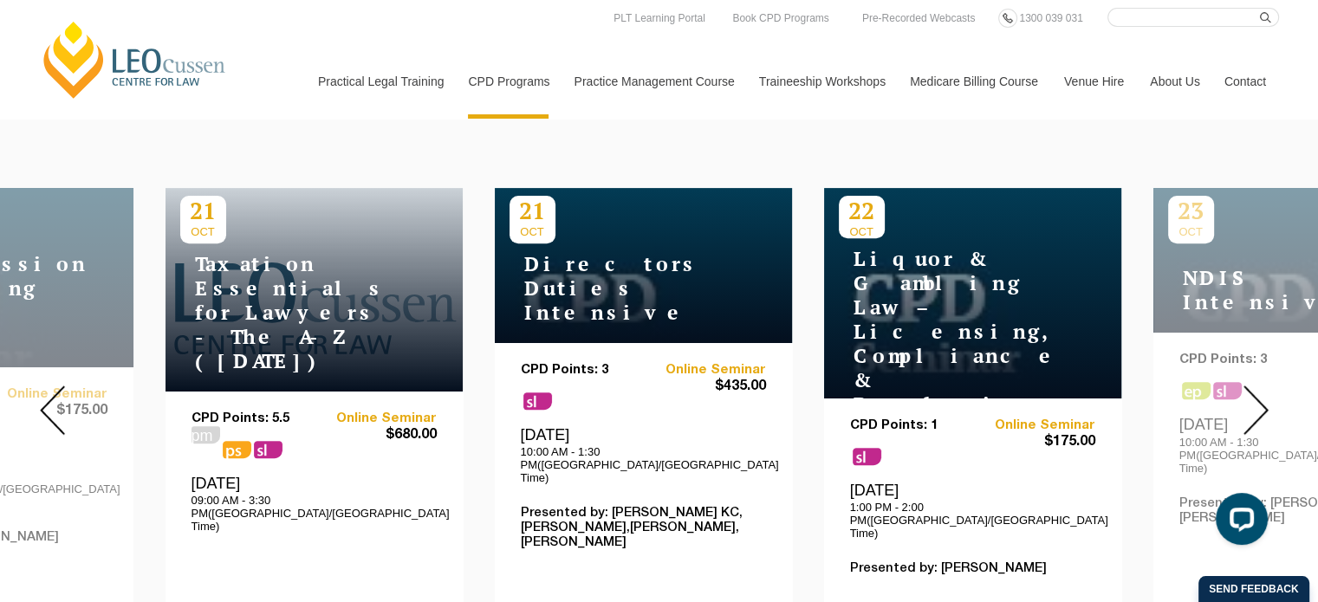
click at [1251, 397] on img at bounding box center [1255, 410] width 25 height 49
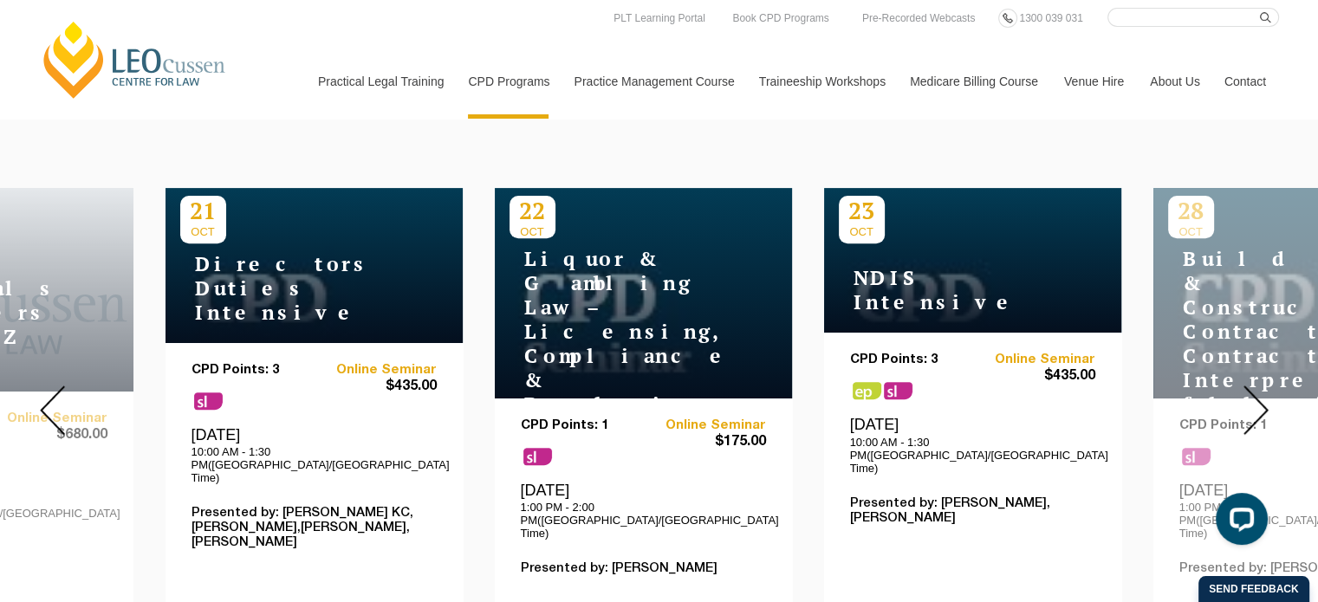
click at [1251, 397] on img at bounding box center [1255, 410] width 25 height 49
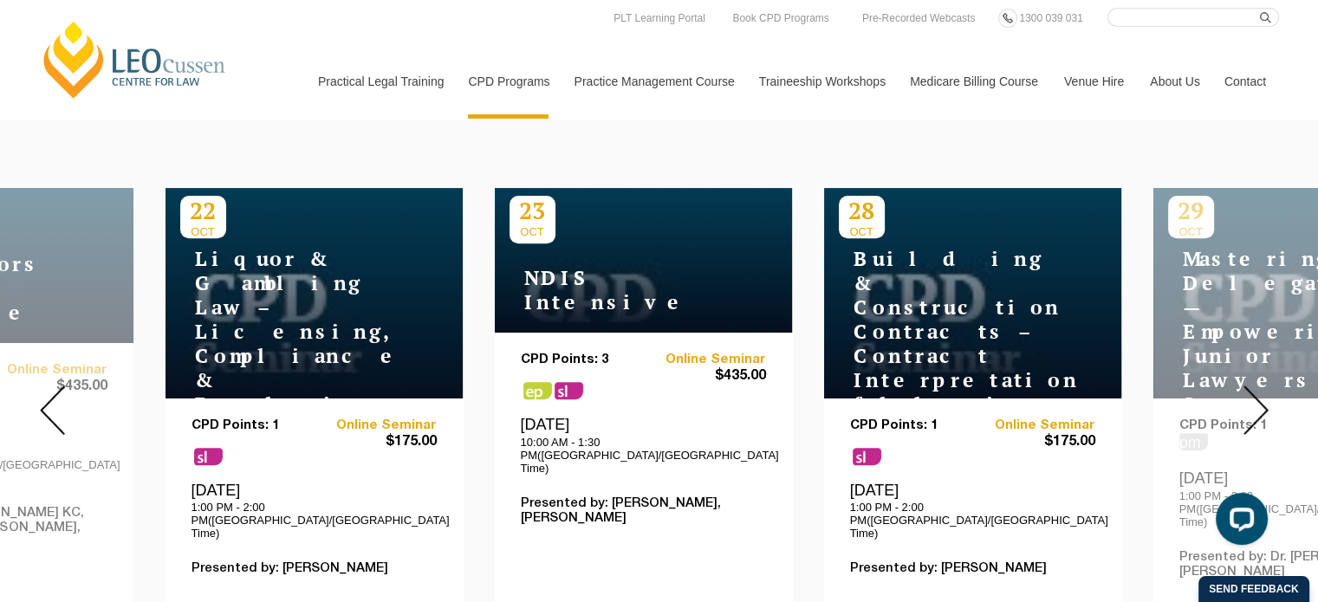
click at [1251, 397] on img at bounding box center [1255, 410] width 25 height 49
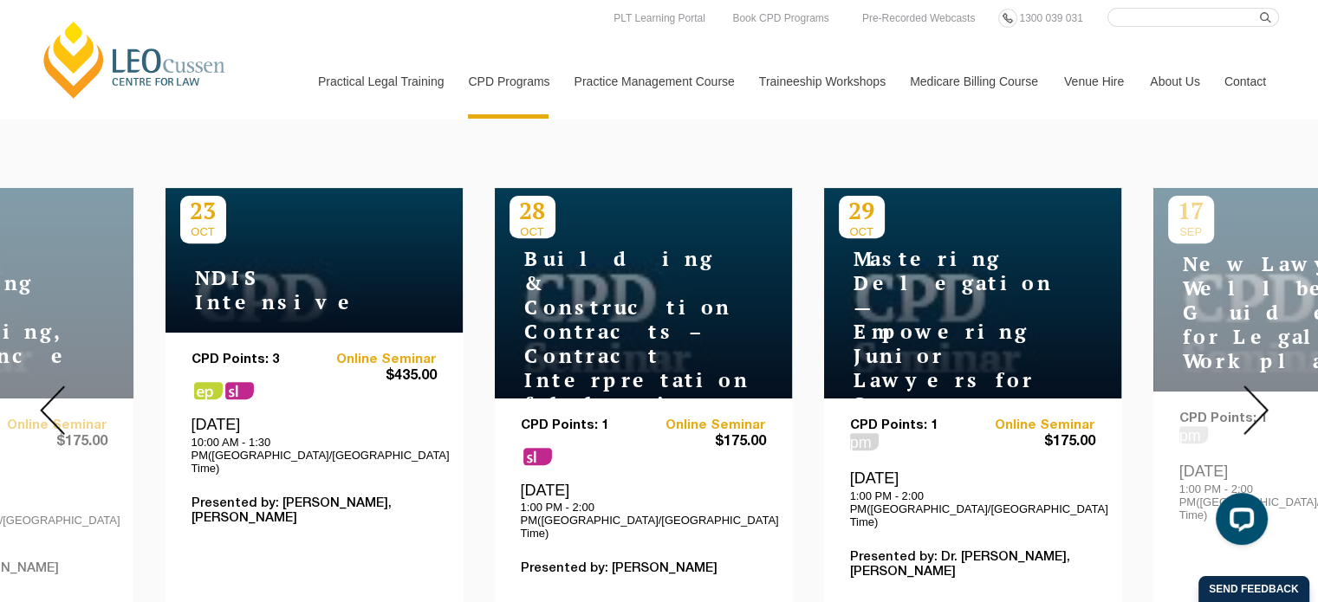
click at [1251, 397] on img at bounding box center [1255, 410] width 25 height 49
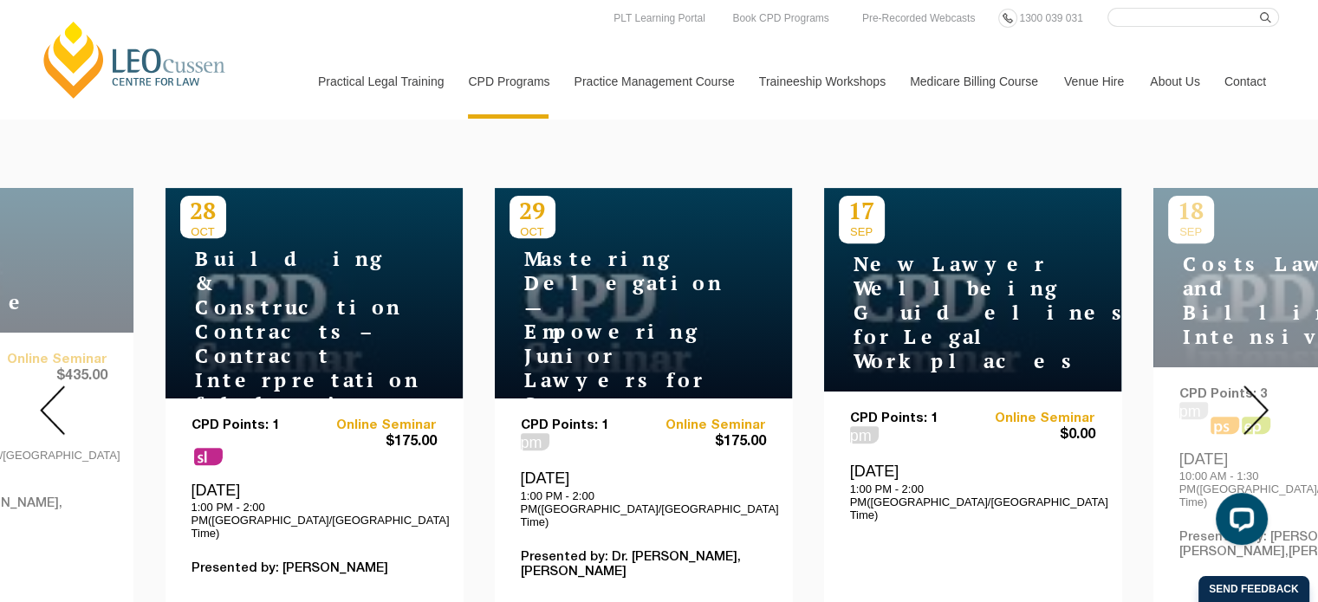
click at [1257, 404] on img at bounding box center [1255, 410] width 25 height 49
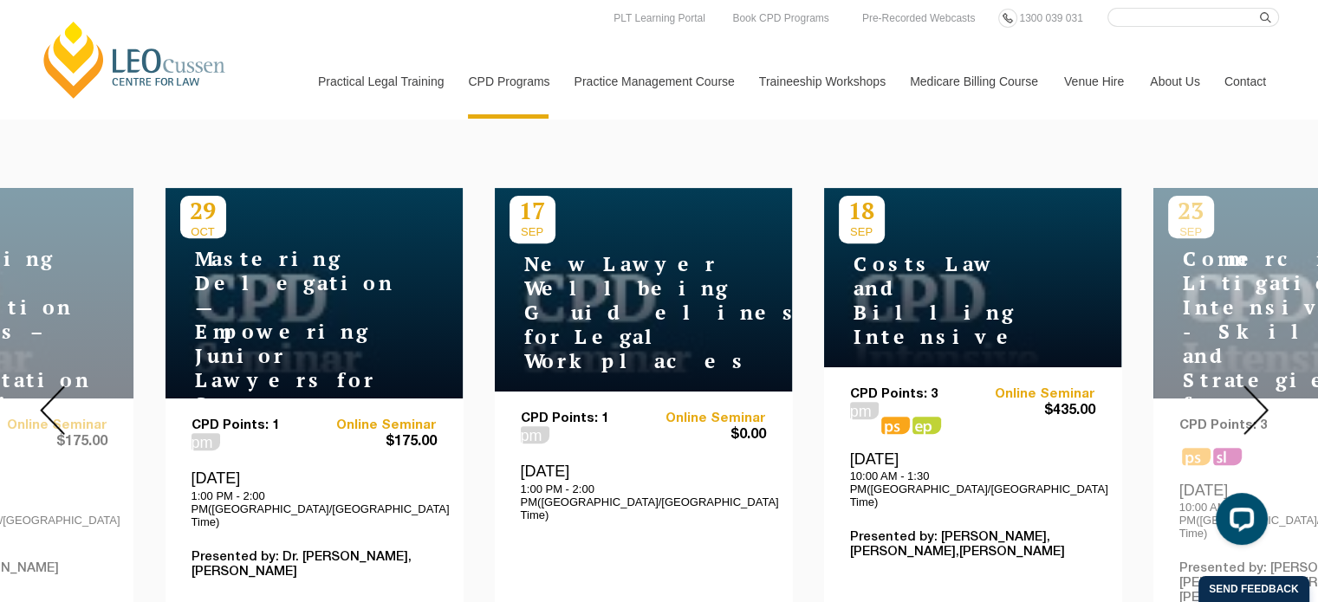
click at [1257, 404] on img at bounding box center [1255, 410] width 25 height 49
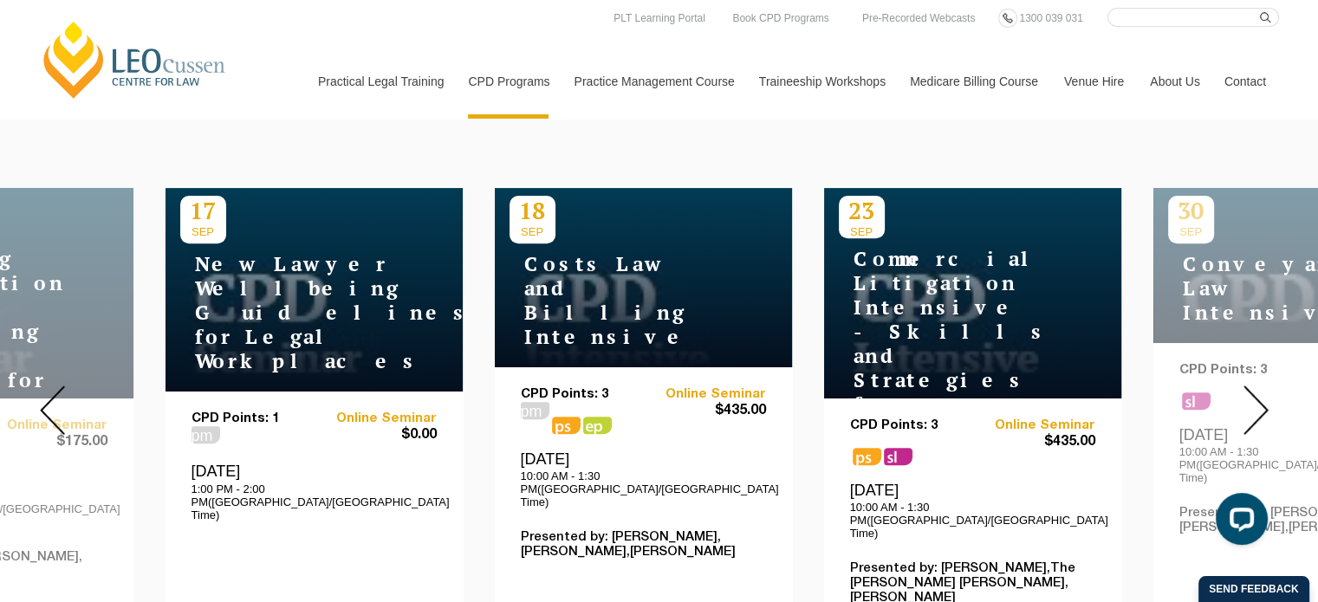
click at [853, 486] on div "Tuesday, 23 September 2025 10:00 AM - 1:30 PM(Australia/Melbourne Time)" at bounding box center [972, 510] width 245 height 59
drag, startPoint x: 853, startPoint y: 486, endPoint x: 607, endPoint y: 643, distance: 291.8
click at [1248, 409] on img at bounding box center [1255, 410] width 25 height 49
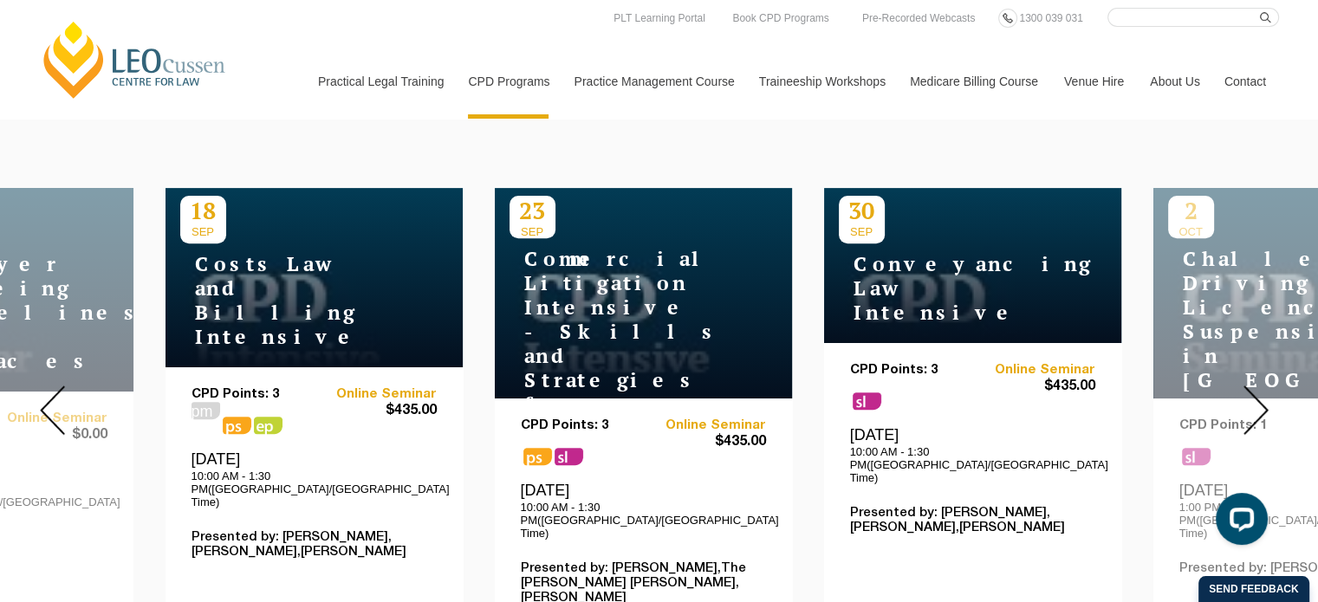
click at [1248, 409] on img at bounding box center [1255, 410] width 25 height 49
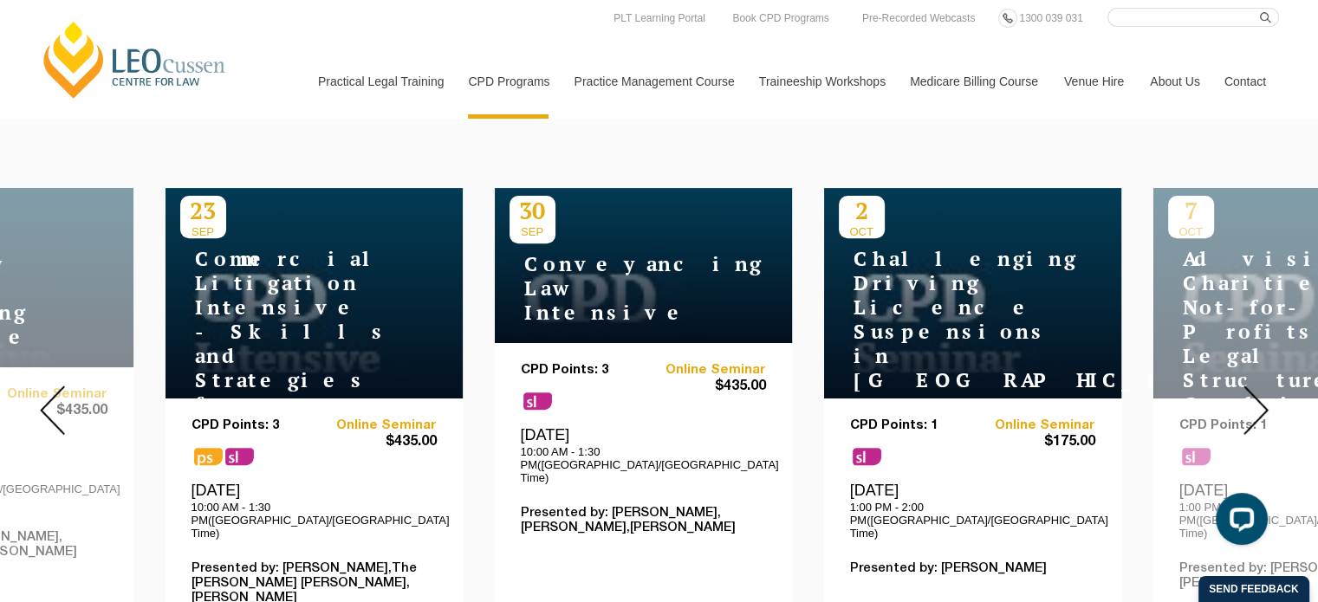
click at [893, 283] on h4 "Challenging Driving Licence Suspensions in Victoria" at bounding box center [947, 320] width 217 height 146
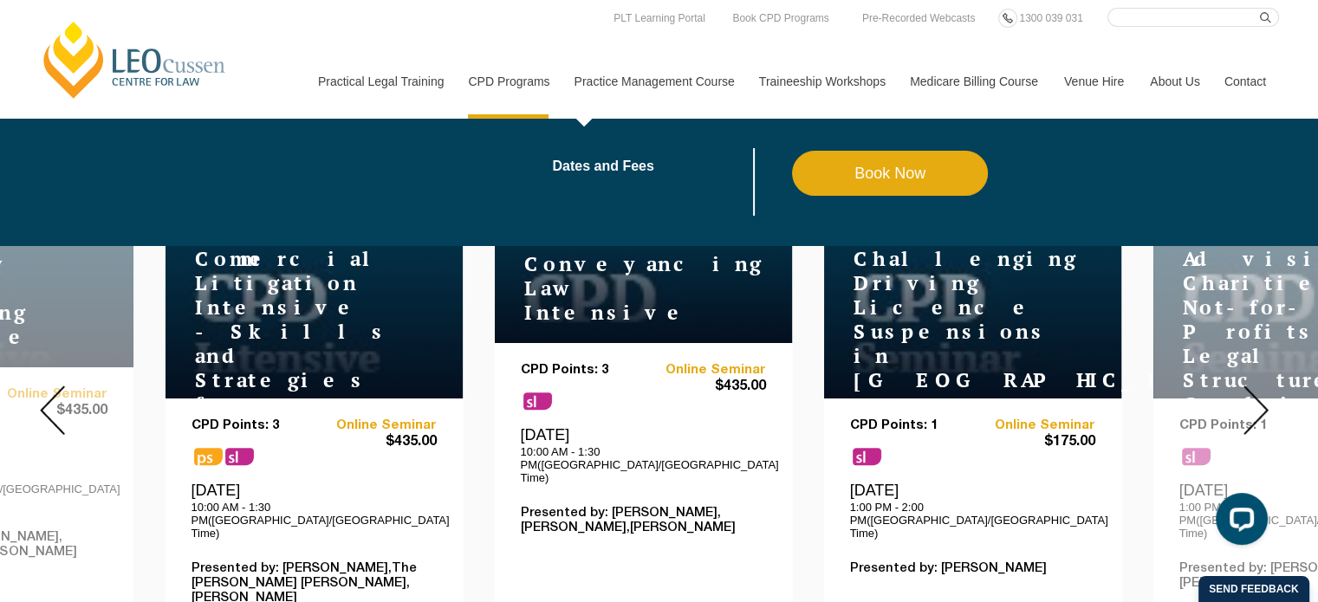
click at [645, 72] on link "Practice Management Course" at bounding box center [653, 81] width 185 height 75
